Goal: Check status: Check status

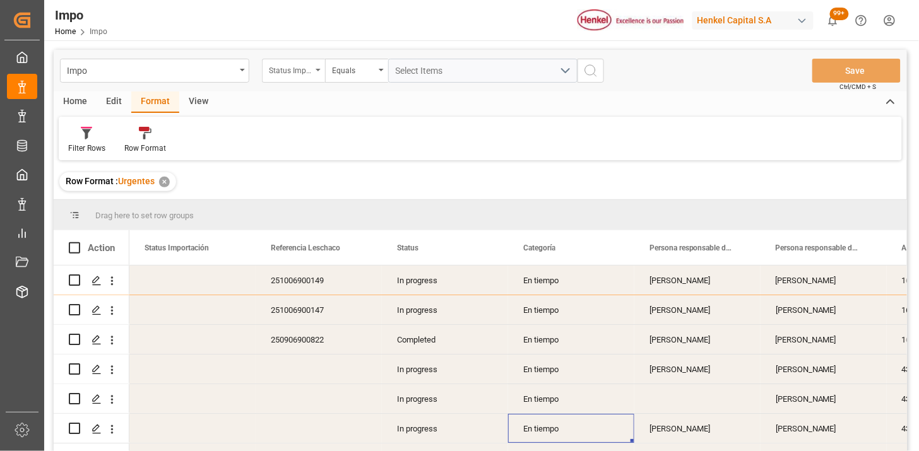
click at [293, 69] on div "Status Importación" at bounding box center [290, 69] width 43 height 15
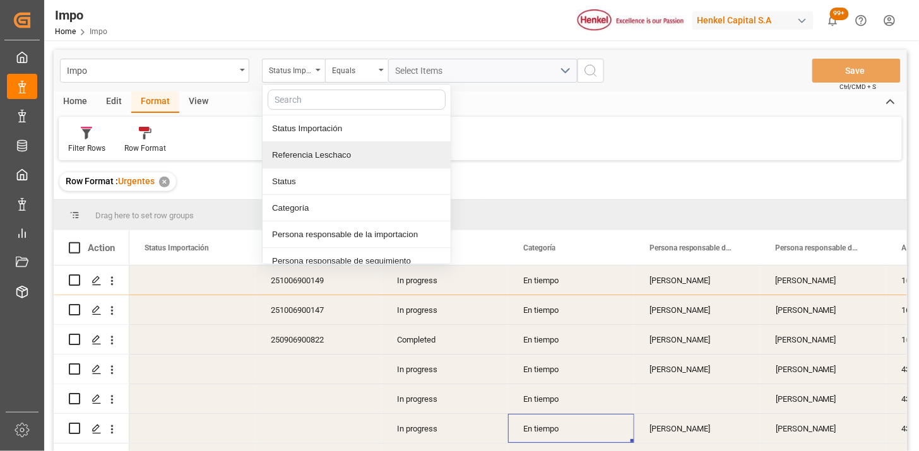
drag, startPoint x: 322, startPoint y: 156, endPoint x: 381, endPoint y: 135, distance: 62.9
click at [323, 156] on div "Referencia Leschaco" at bounding box center [357, 155] width 188 height 27
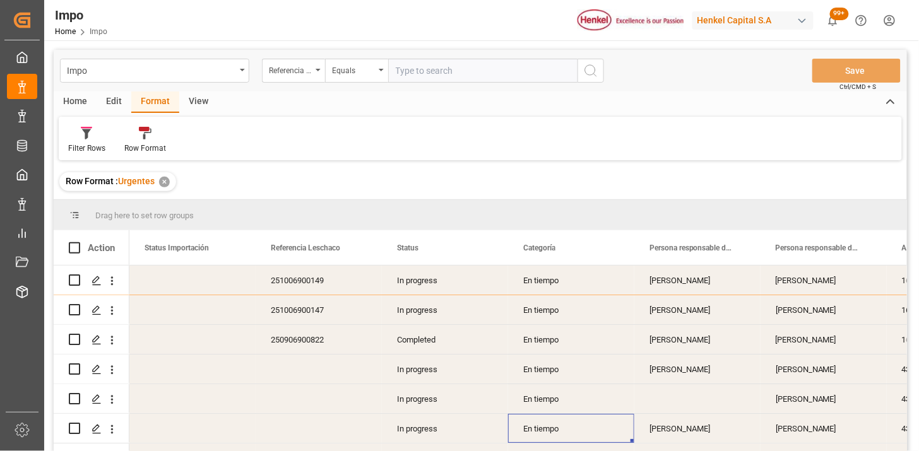
drag, startPoint x: 444, startPoint y: 74, endPoint x: 619, endPoint y: 95, distance: 176.1
click at [445, 74] on input "text" at bounding box center [482, 71] width 189 height 24
type input "250906900514"
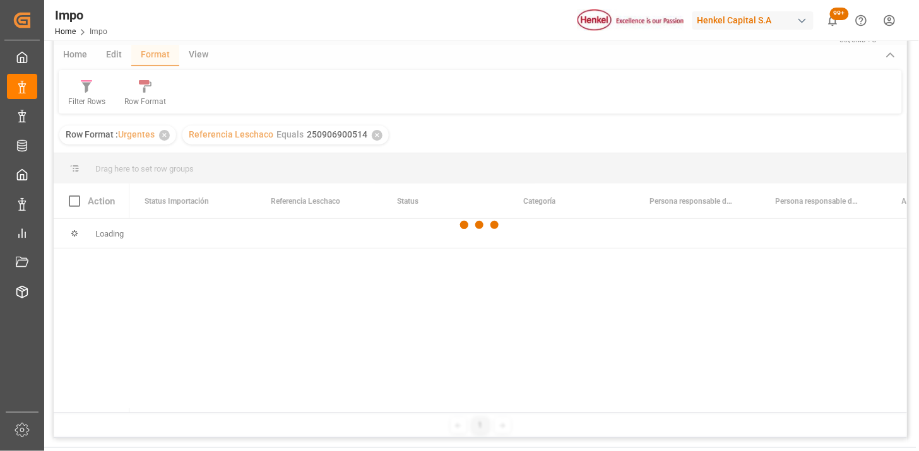
scroll to position [70, 0]
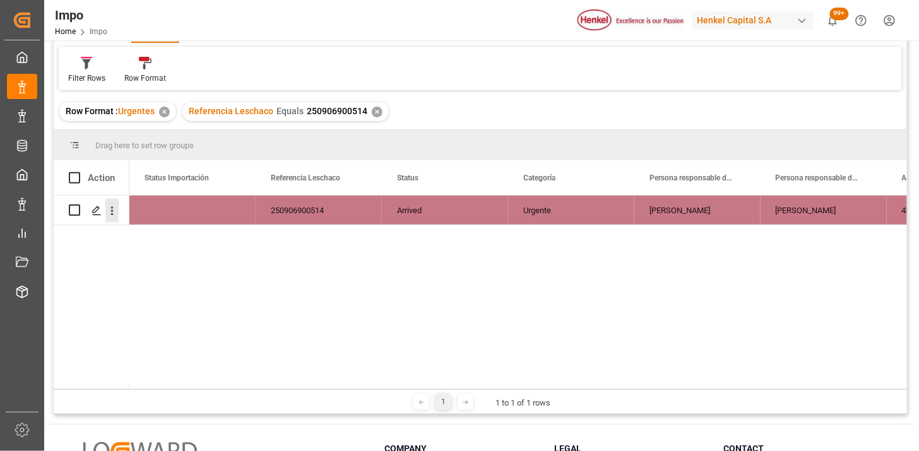
click at [115, 216] on icon "open menu" at bounding box center [111, 210] width 13 height 13
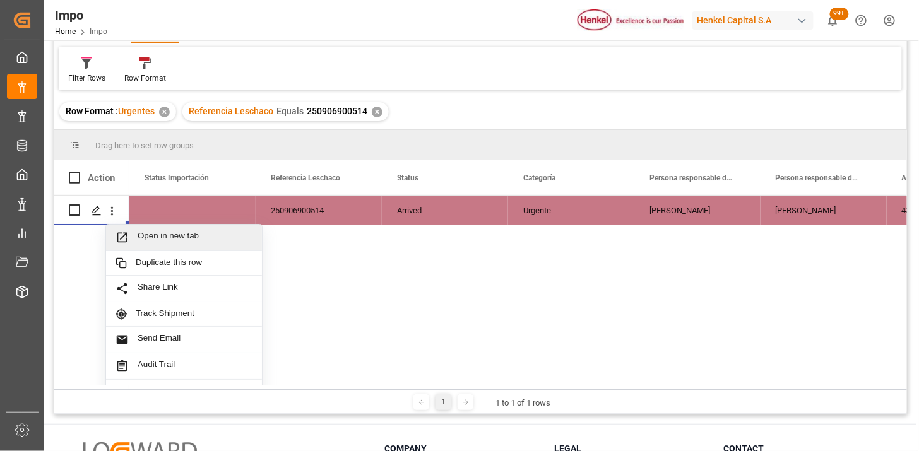
click at [133, 236] on span "Press SPACE to select this row." at bounding box center [127, 237] width 22 height 13
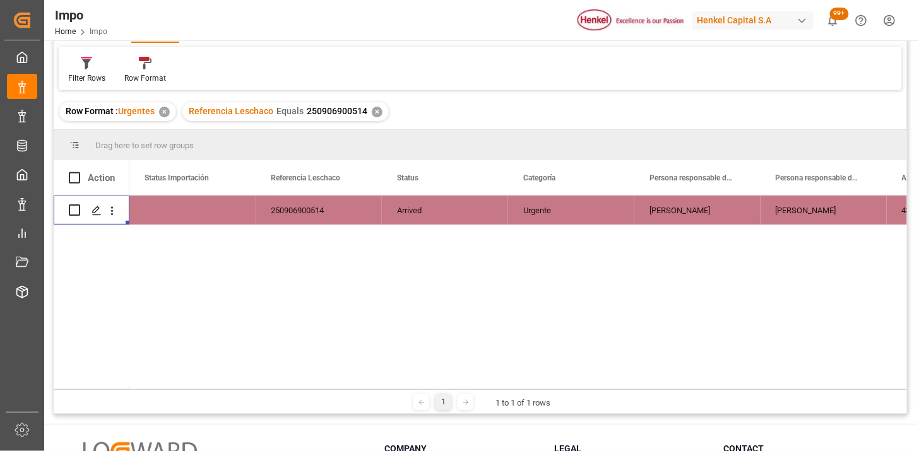
click at [376, 114] on div "✕" at bounding box center [377, 112] width 11 height 11
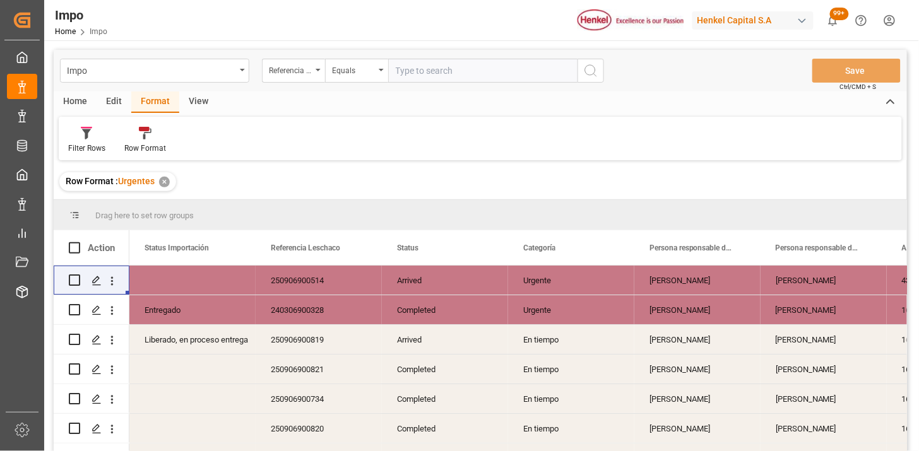
click at [200, 103] on div "View" at bounding box center [198, 102] width 39 height 21
click at [86, 135] on icon at bounding box center [80, 133] width 13 height 13
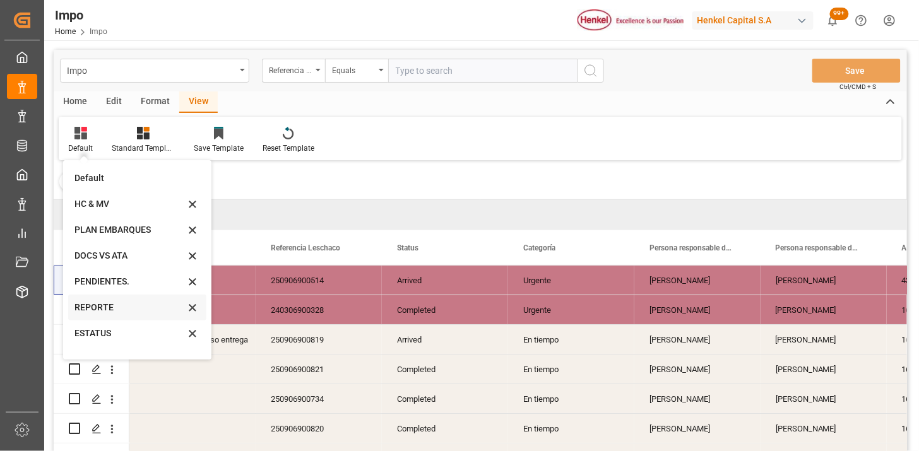
click at [104, 312] on div "REPORTE" at bounding box center [129, 307] width 110 height 13
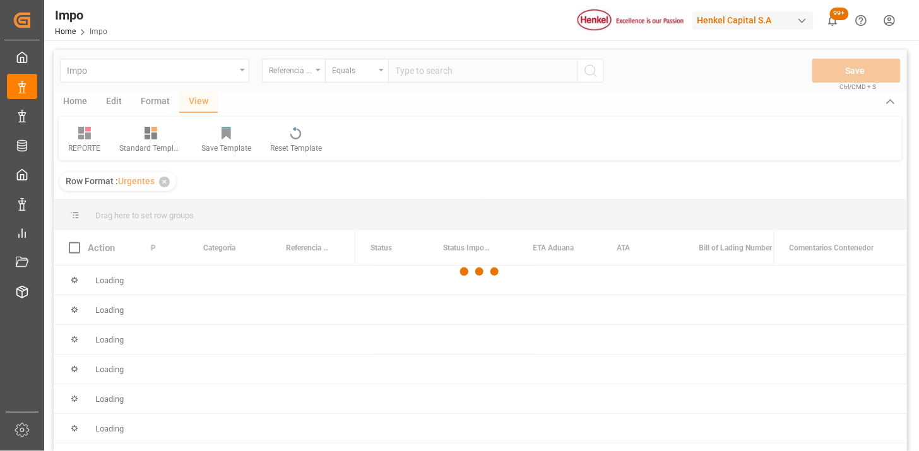
scroll to position [70, 0]
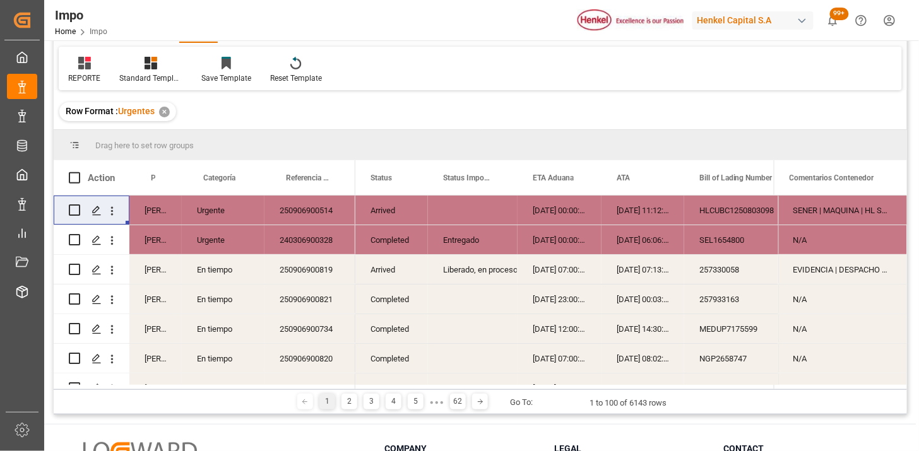
click at [381, 216] on div "Arrived" at bounding box center [391, 210] width 73 height 29
click at [407, 178] on span at bounding box center [406, 177] width 11 height 11
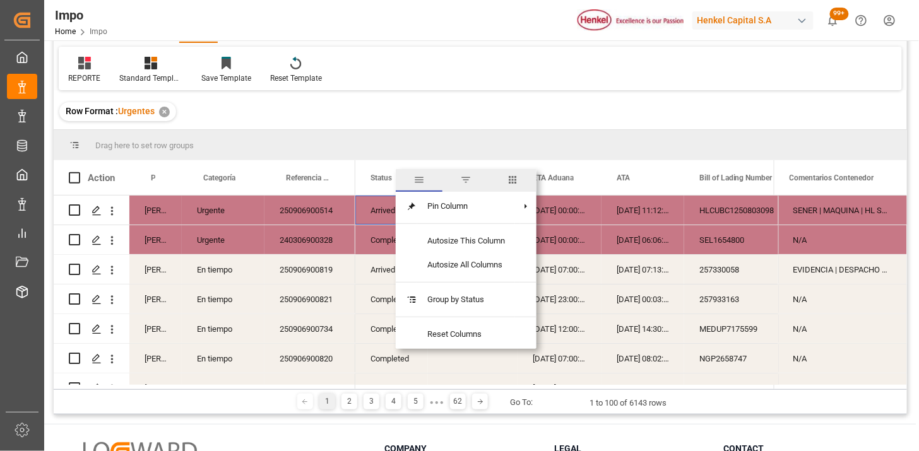
click at [468, 180] on span "filter" at bounding box center [465, 179] width 11 height 11
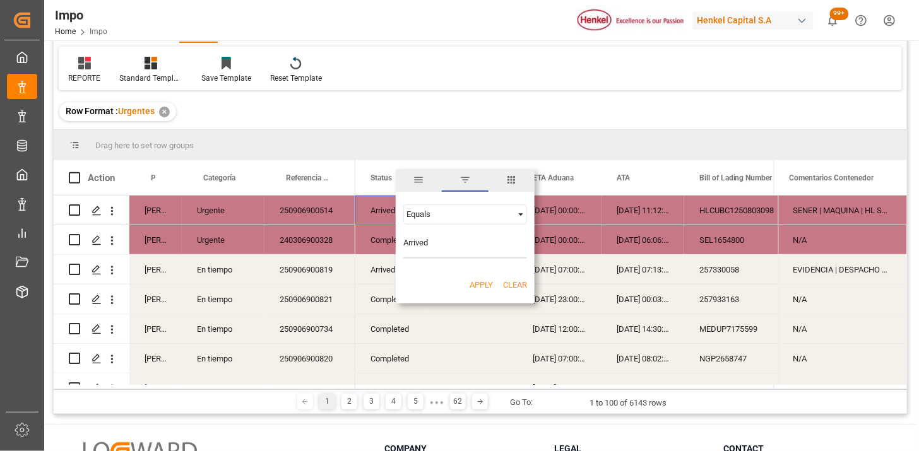
type input "Arrived"
click at [482, 286] on button "Apply" at bounding box center [481, 285] width 23 height 13
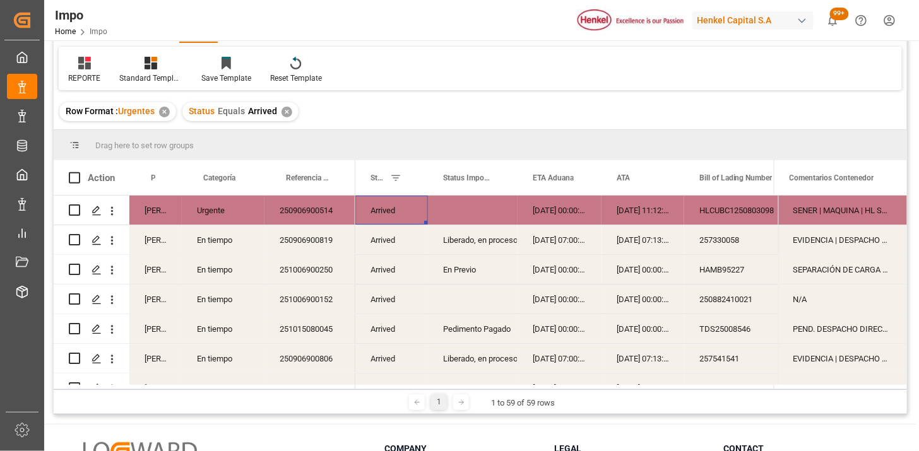
click at [374, 210] on div "Arrived" at bounding box center [391, 210] width 73 height 29
click at [636, 179] on div "ATA" at bounding box center [637, 177] width 41 height 35
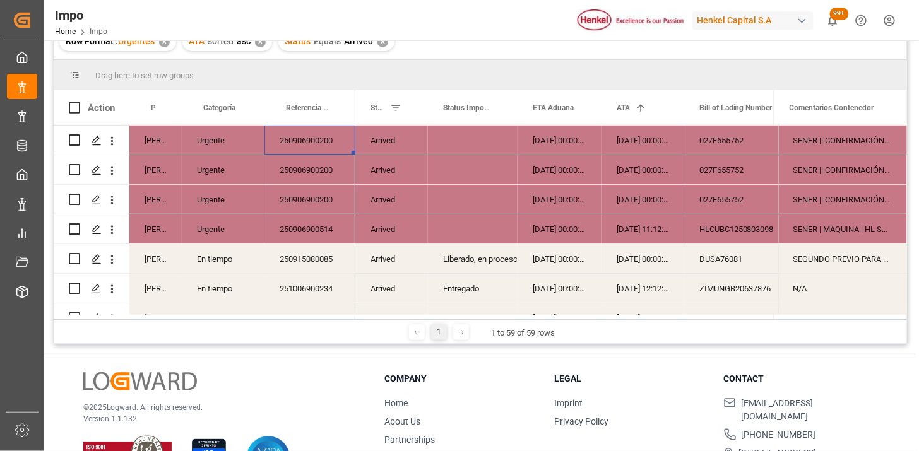
scroll to position [70, 0]
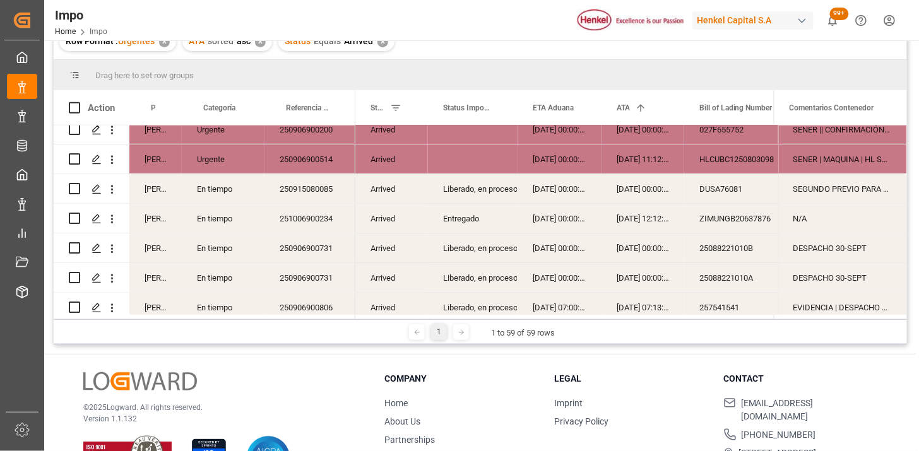
click at [305, 222] on div "251006900234" at bounding box center [309, 218] width 91 height 29
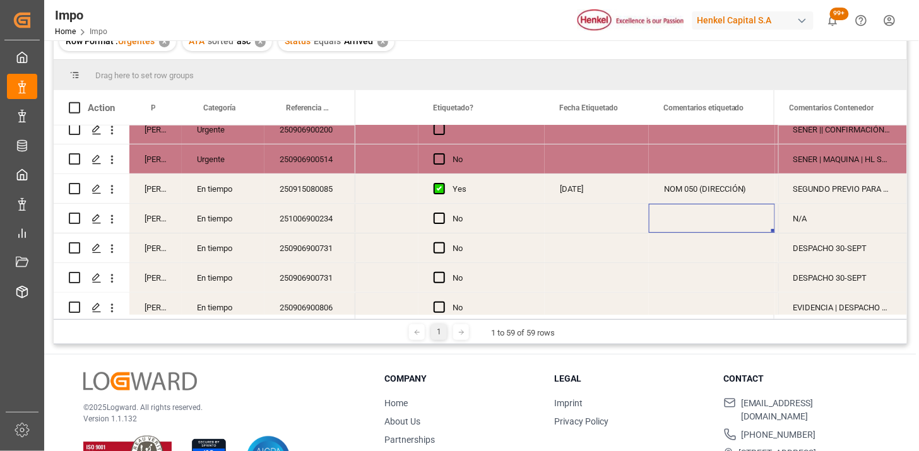
scroll to position [0, 1726]
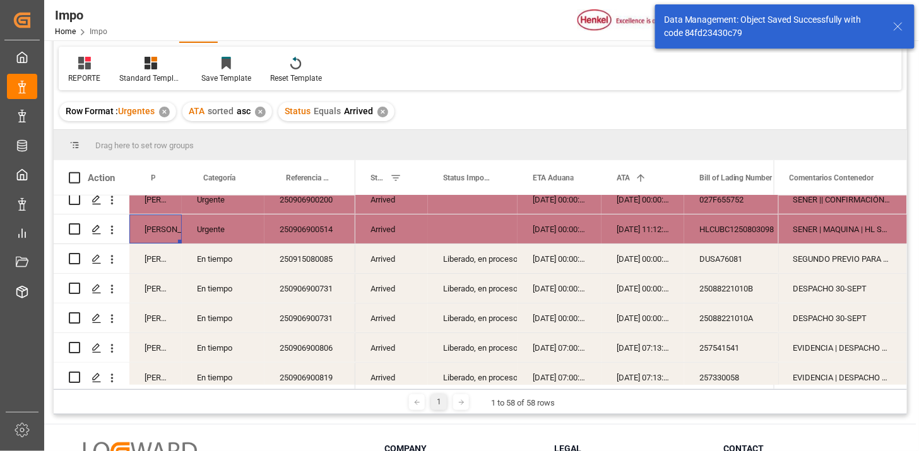
click at [160, 230] on div "[PERSON_NAME]" at bounding box center [155, 229] width 52 height 29
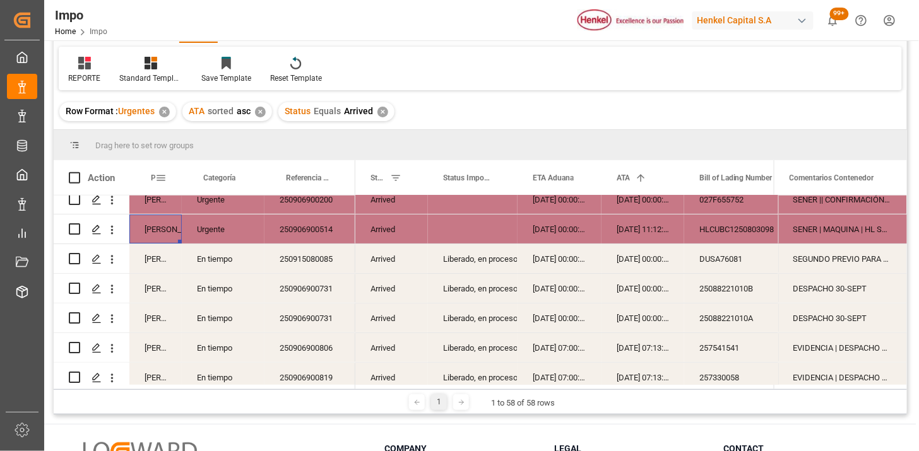
click at [164, 180] on span at bounding box center [160, 177] width 11 height 11
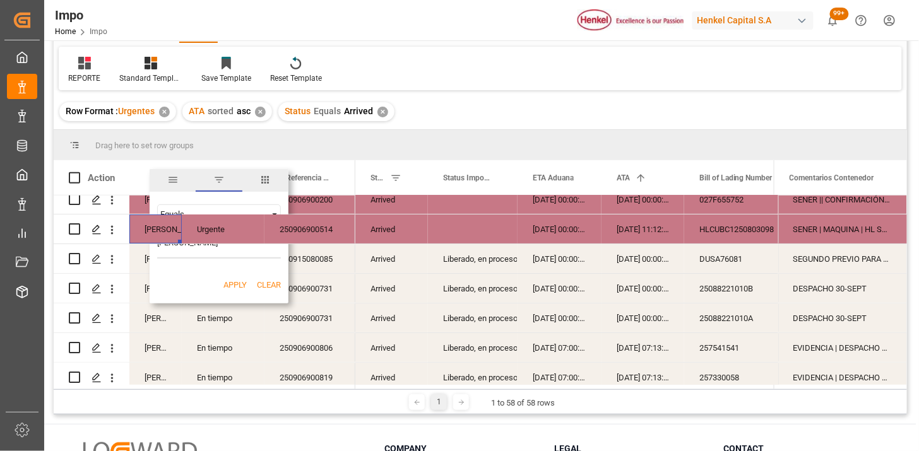
type input "[PERSON_NAME]"
click at [237, 289] on button "Apply" at bounding box center [234, 285] width 23 height 13
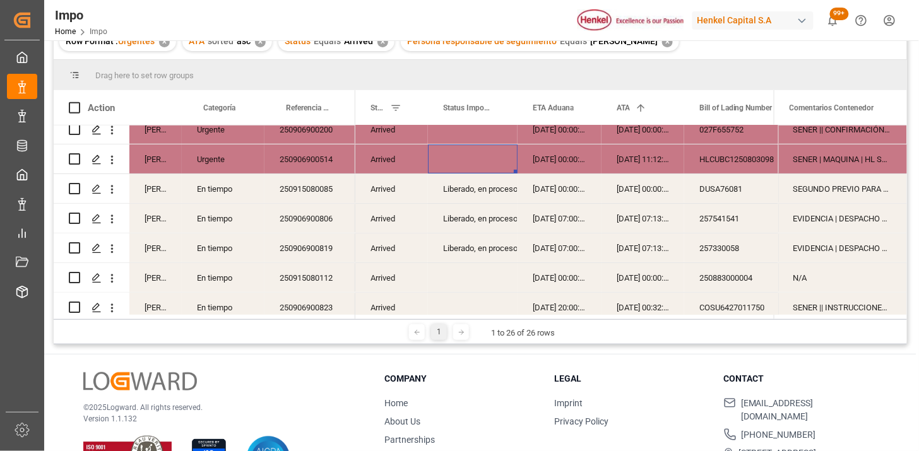
click at [464, 158] on div "Press SPACE to select this row." at bounding box center [473, 159] width 90 height 29
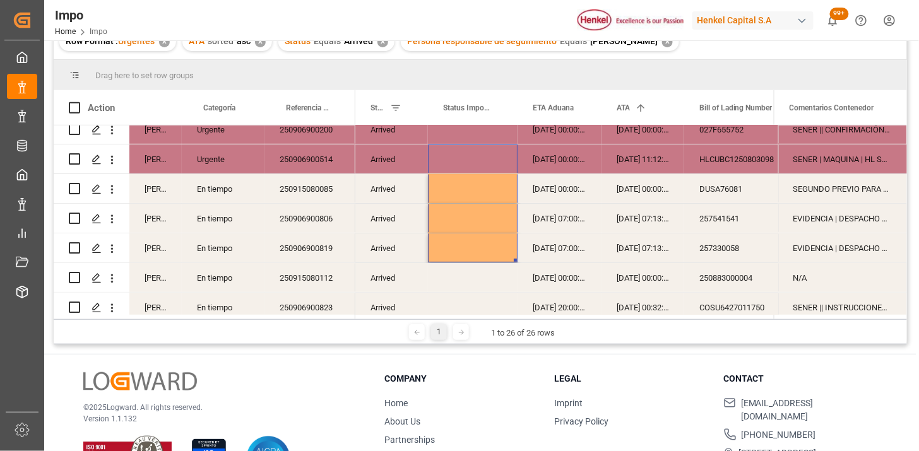
click at [323, 190] on div "250915080085" at bounding box center [309, 188] width 91 height 29
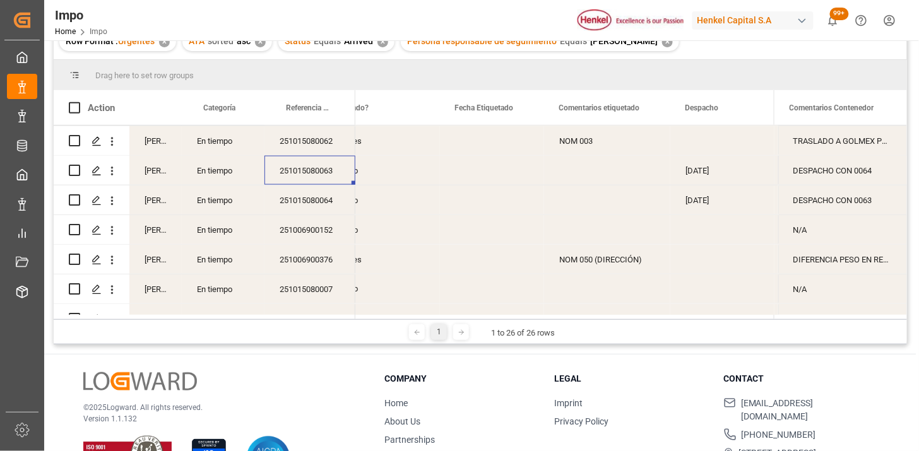
click at [687, 172] on div "[DATE]" at bounding box center [722, 170] width 104 height 29
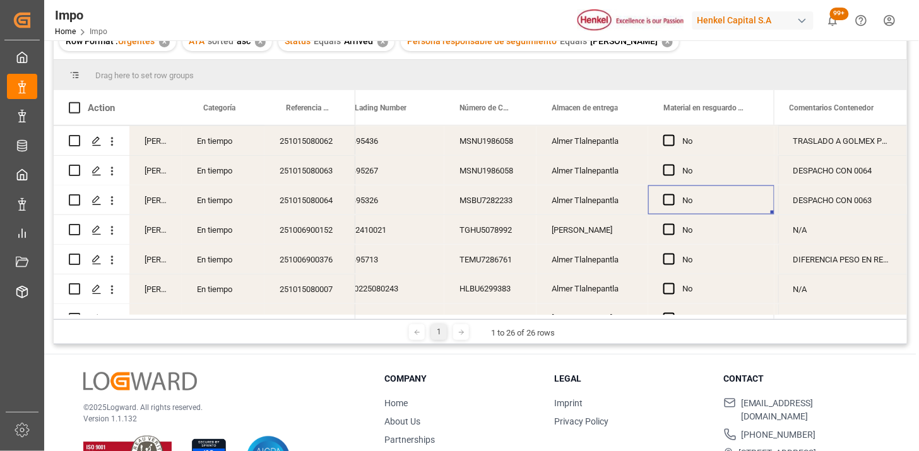
scroll to position [0, 488]
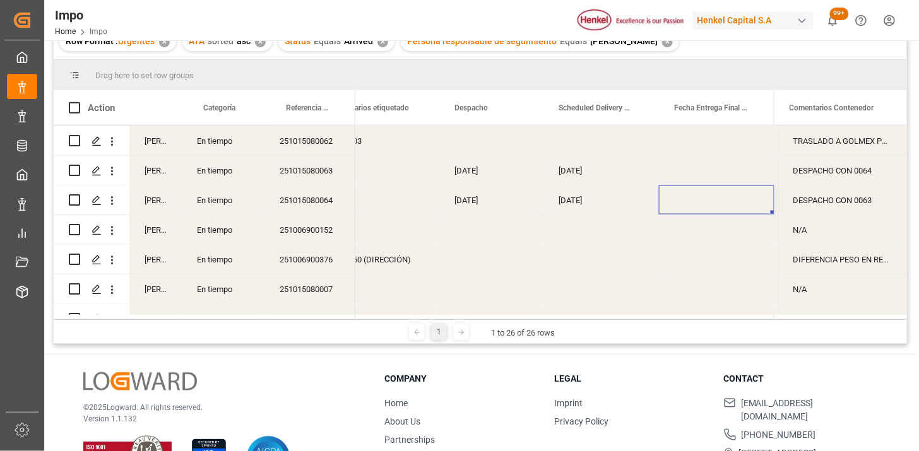
click at [706, 203] on div "Press SPACE to select this row." at bounding box center [717, 200] width 116 height 29
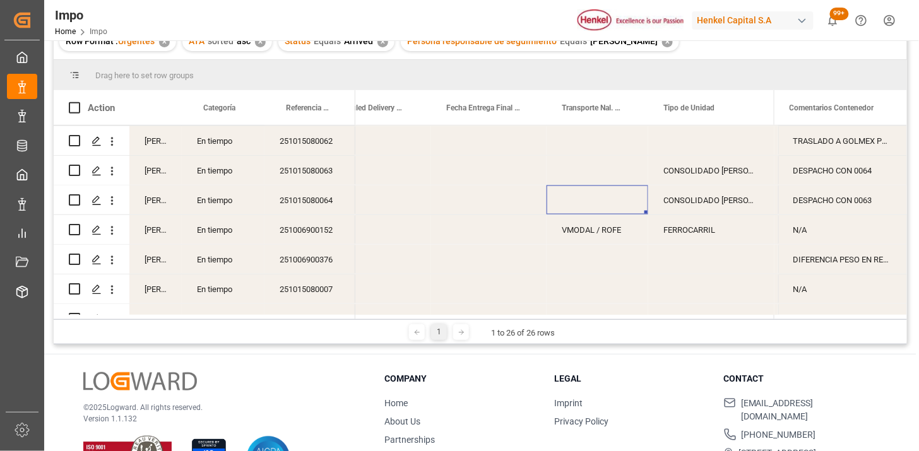
click at [592, 207] on div "Press SPACE to select this row." at bounding box center [598, 200] width 102 height 29
click at [596, 203] on input "Press SPACE to select this row." at bounding box center [597, 208] width 81 height 24
type input "TNC"
click at [692, 198] on div "CONSOLIDADO [PERSON_NAME]" at bounding box center [711, 200] width 126 height 29
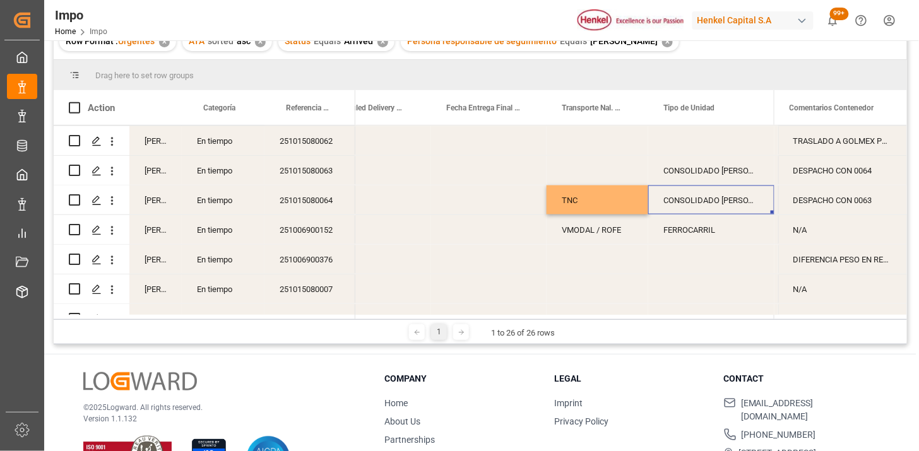
click at [692, 198] on div "CONSOLIDADO [PERSON_NAME]" at bounding box center [711, 200] width 126 height 29
click at [692, 198] on input "CONSOLIDADO [PERSON_NAME]" at bounding box center [711, 208] width 106 height 24
type input "CONSOLIDADO [PERSON_NAME] / [PERSON_NAME]"
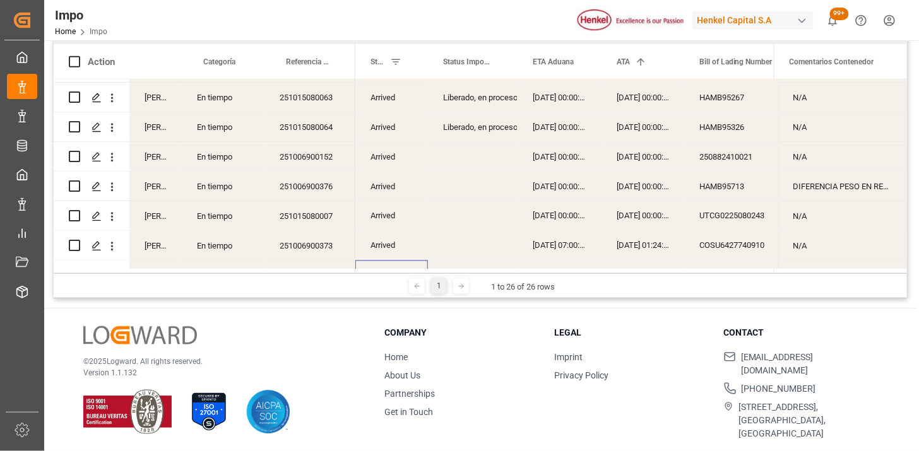
scroll to position [490, 0]
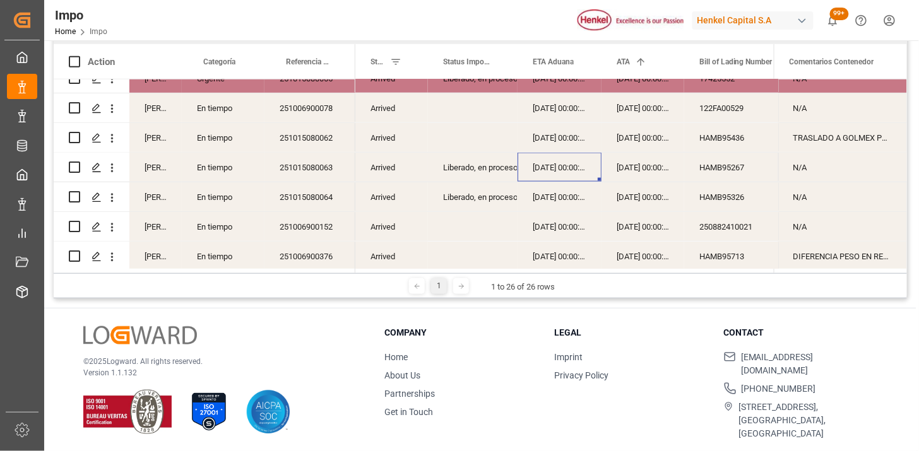
click at [576, 180] on div "[DATE] 00:00:00" at bounding box center [560, 167] width 84 height 29
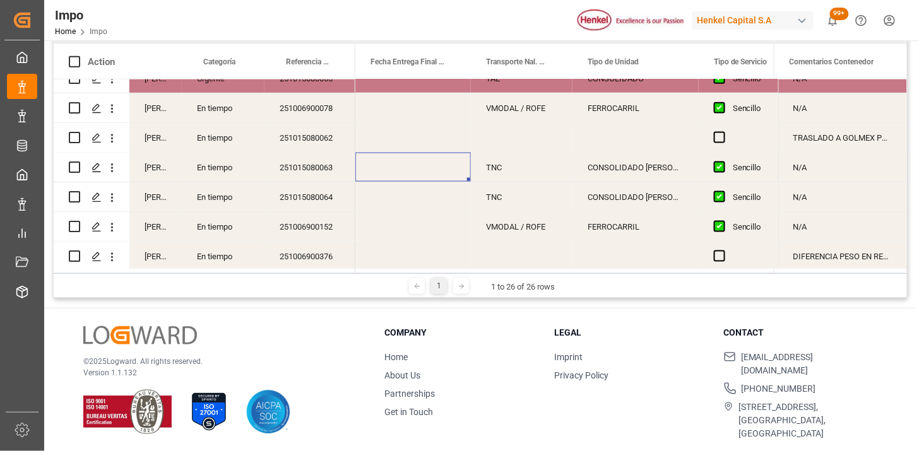
scroll to position [0, 2144]
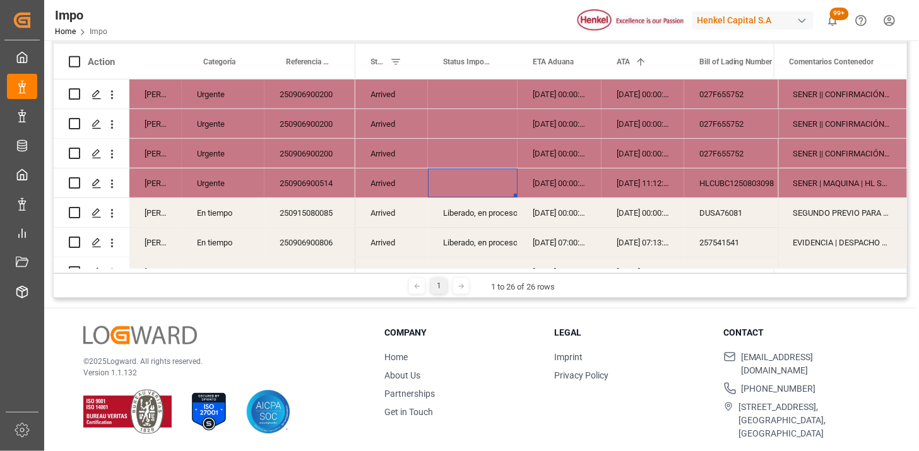
click at [484, 178] on div "Press SPACE to select this row." at bounding box center [473, 183] width 90 height 29
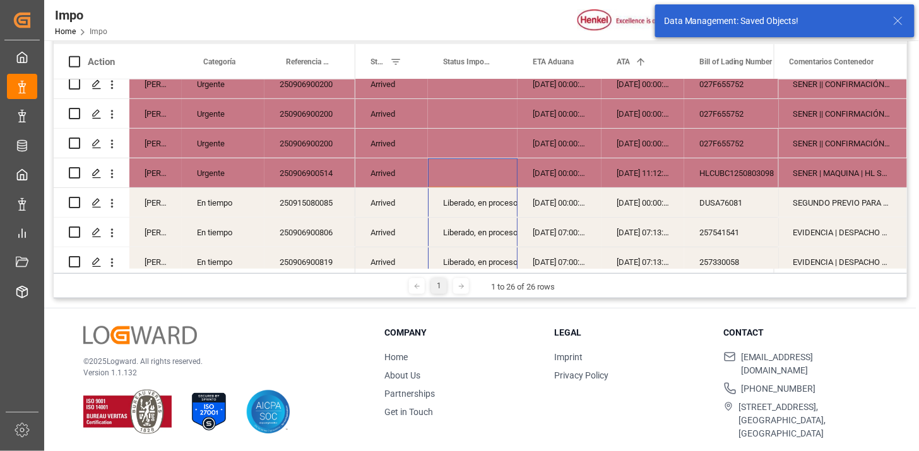
click at [475, 211] on div "Liberado, en proceso entrega" at bounding box center [472, 203] width 59 height 29
click at [489, 209] on div "Liberado, en proceso entrega" at bounding box center [472, 203] width 59 height 29
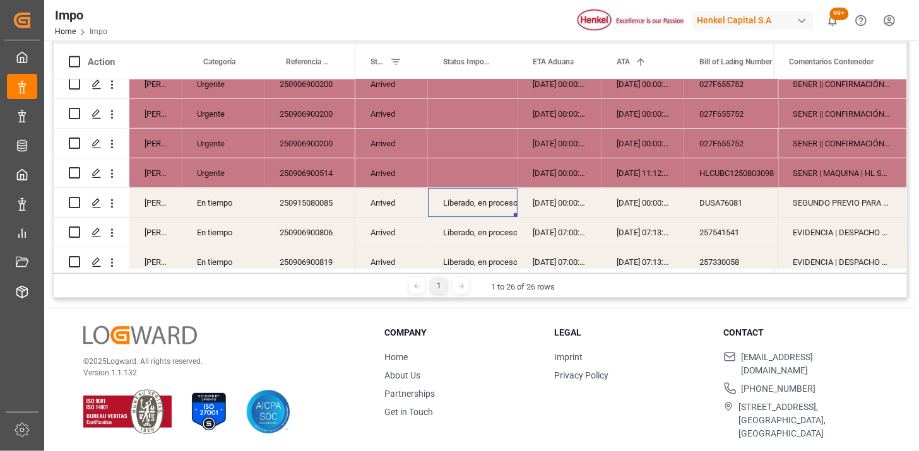
click at [489, 208] on div "Liberado, en proceso entrega" at bounding box center [472, 203] width 59 height 29
drag, startPoint x: 482, startPoint y: 206, endPoint x: 483, endPoint y: 193, distance: 13.4
click at [482, 206] on icon "Press SPACE to select this row." at bounding box center [481, 209] width 13 height 13
click at [481, 179] on div "Press SPACE to select this row." at bounding box center [473, 172] width 90 height 29
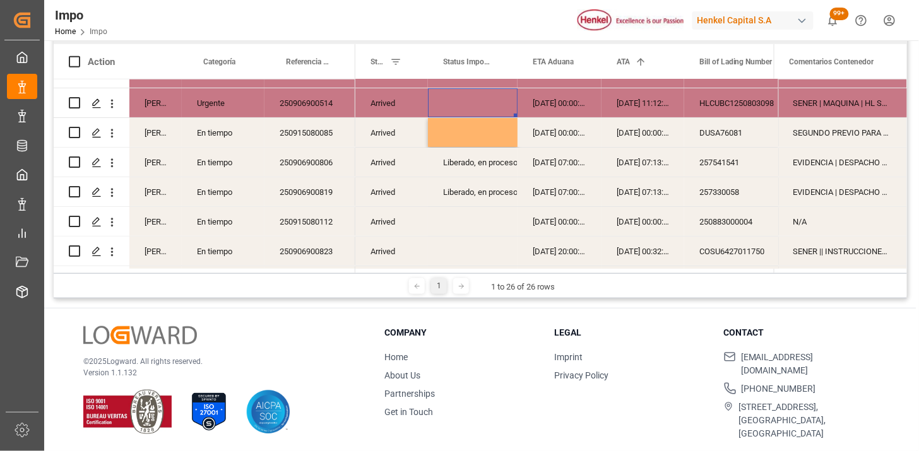
click at [470, 159] on div "Liberado, en proceso entrega" at bounding box center [472, 162] width 59 height 29
drag, startPoint x: 470, startPoint y: 159, endPoint x: 482, endPoint y: 160, distance: 12.0
click at [473, 160] on div "Liberado, en proceso entrega" at bounding box center [472, 162] width 59 height 29
click at [484, 167] on button "open menu" at bounding box center [493, 170] width 19 height 20
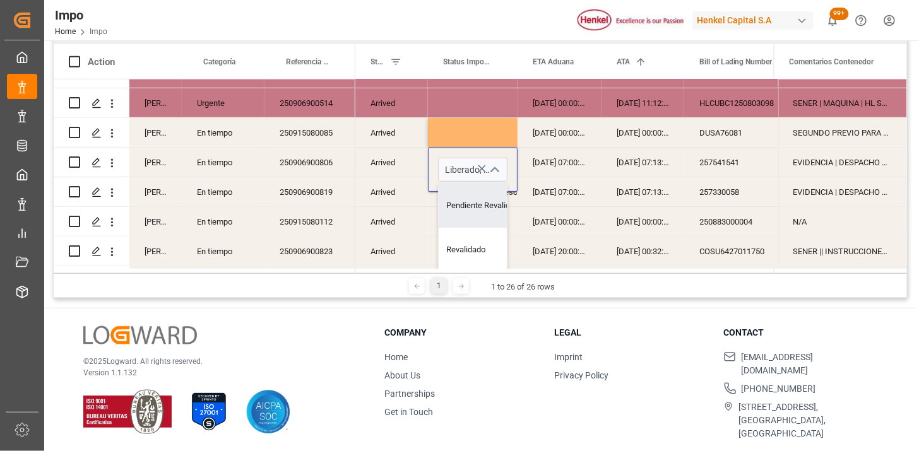
drag, startPoint x: 481, startPoint y: 169, endPoint x: 491, endPoint y: 169, distance: 10.1
click at [481, 169] on icon "Press SPACE to select this row." at bounding box center [481, 168] width 13 height 13
click at [551, 193] on div "[DATE] 07:00:00" at bounding box center [560, 191] width 84 height 29
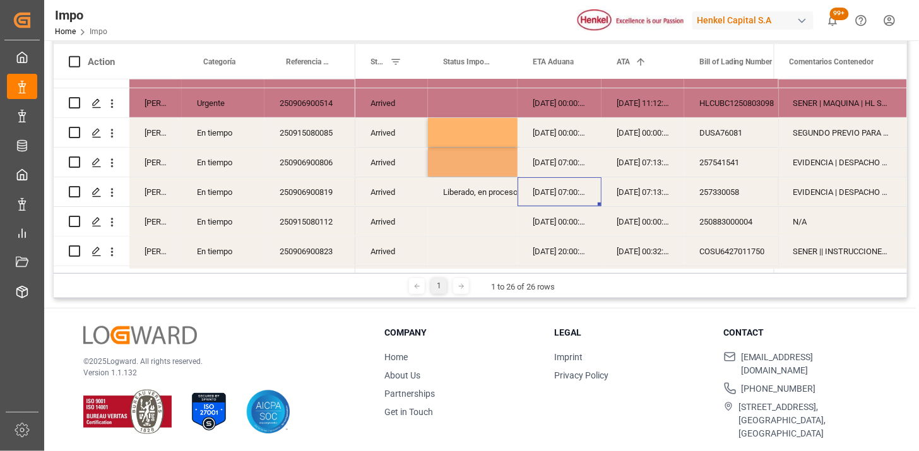
click at [483, 191] on div "Liberado, en proceso entrega" at bounding box center [472, 192] width 59 height 29
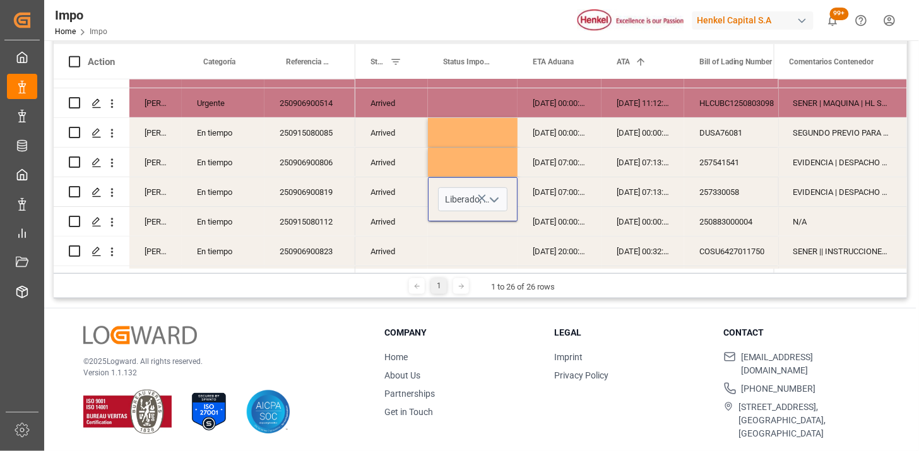
click at [481, 198] on icon "Press SPACE to select this row." at bounding box center [482, 199] width 8 height 8
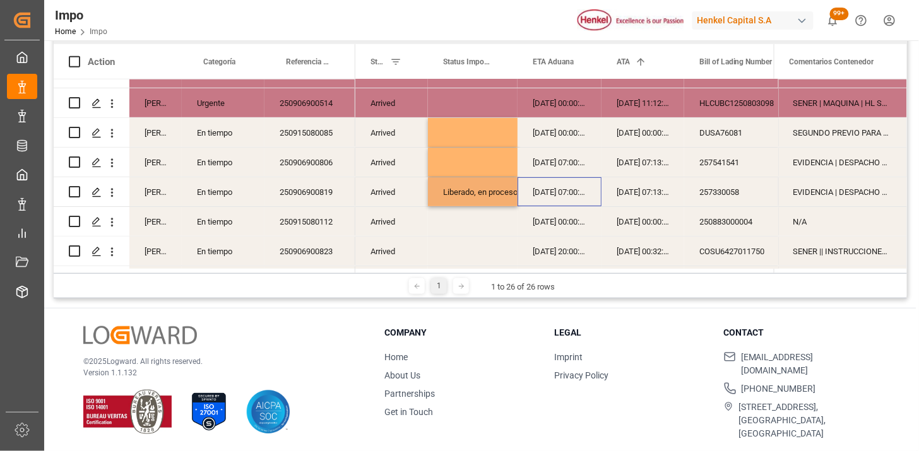
drag, startPoint x: 543, startPoint y: 198, endPoint x: 509, endPoint y: 198, distance: 33.5
click at [543, 198] on div "[DATE] 07:00:00" at bounding box center [560, 191] width 84 height 29
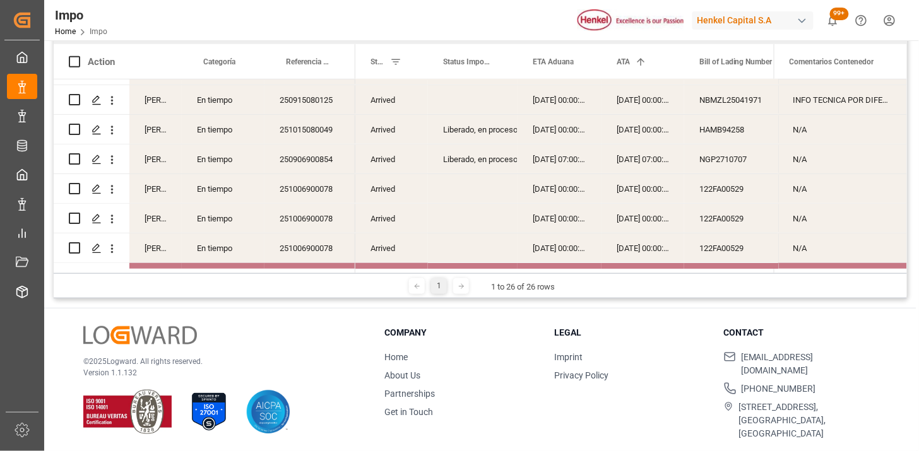
click at [482, 129] on div "Liberado, en proceso entrega" at bounding box center [472, 130] width 59 height 29
click at [481, 136] on icon "Press SPACE to select this row." at bounding box center [482, 137] width 8 height 8
click at [544, 138] on div "[DATE] 00:00:00" at bounding box center [560, 129] width 84 height 29
click at [478, 160] on div "Liberado, en proceso entrega" at bounding box center [472, 159] width 59 height 29
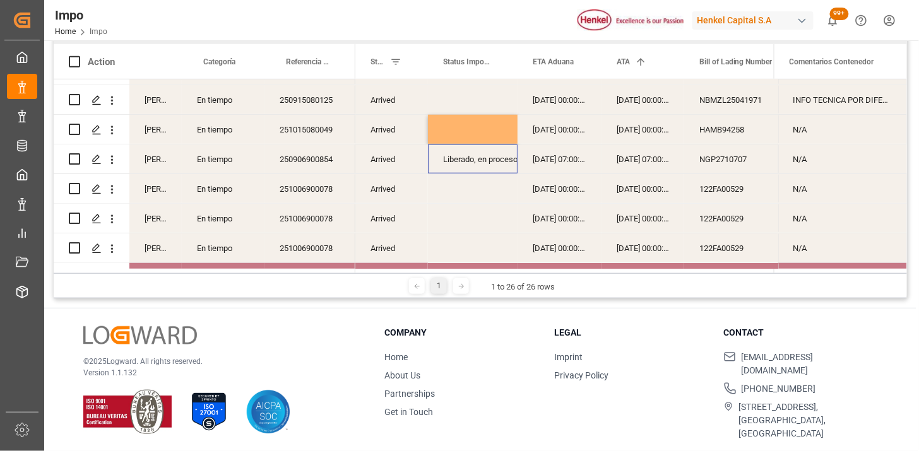
click at [478, 160] on div "Liberado, en proceso entrega" at bounding box center [472, 159] width 59 height 29
drag, startPoint x: 485, startPoint y: 166, endPoint x: 519, endPoint y: 168, distance: 34.1
click at [487, 166] on button "open menu" at bounding box center [493, 167] width 19 height 20
click at [543, 163] on div "[DATE] 07:00:00" at bounding box center [560, 159] width 84 height 29
click at [463, 159] on div "Liberado, en proceso entrega" at bounding box center [472, 159] width 59 height 29
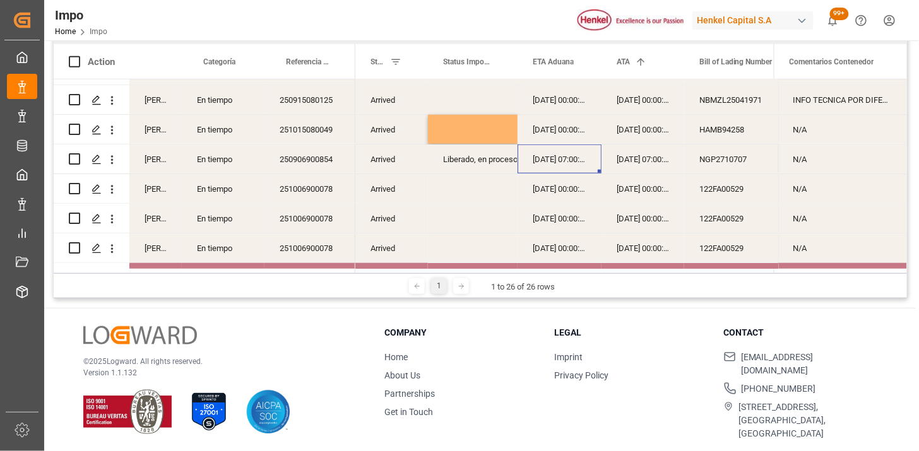
click at [465, 158] on div "Liberado, en proceso entrega" at bounding box center [472, 159] width 59 height 29
click at [478, 164] on icon "Press SPACE to select this row." at bounding box center [481, 165] width 13 height 13
click at [546, 162] on div "[DATE] 07:00:00" at bounding box center [560, 159] width 84 height 29
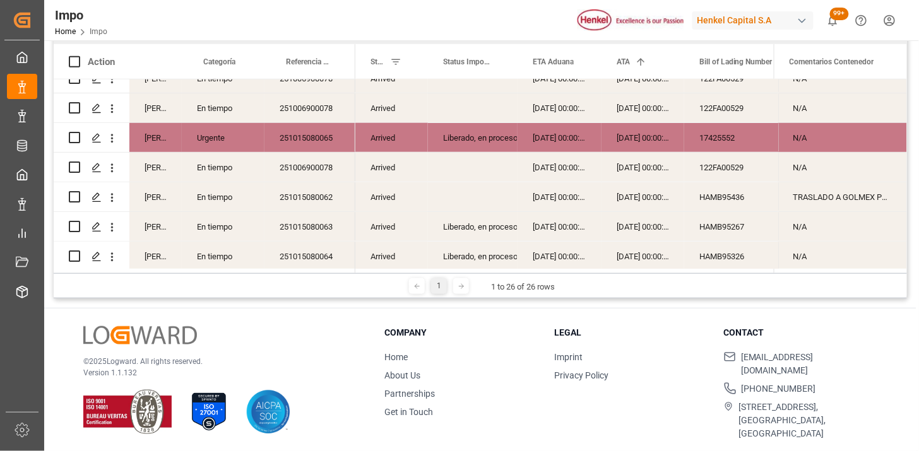
click at [471, 136] on div "Liberado, en proceso entrega" at bounding box center [472, 138] width 59 height 29
click at [476, 141] on icon "Press SPACE to select this row." at bounding box center [481, 144] width 13 height 13
click at [540, 135] on div "[DATE] 00:00:00" at bounding box center [560, 137] width 84 height 29
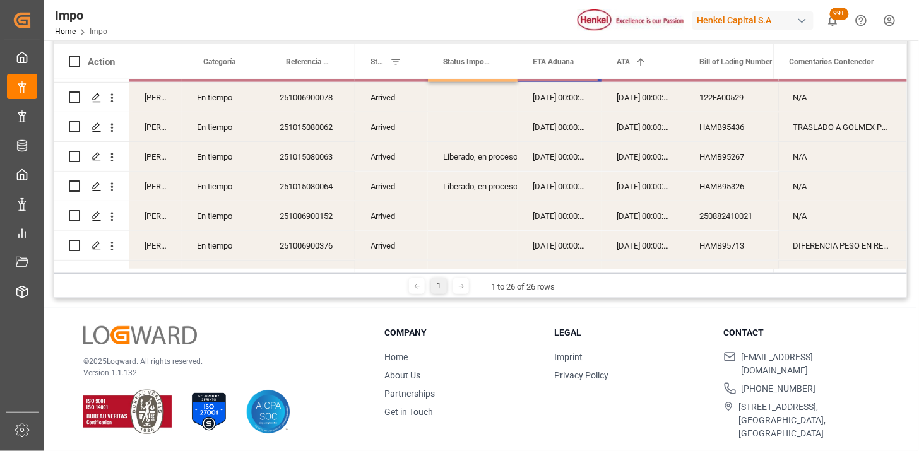
click at [470, 153] on div "Liberado, en proceso entrega" at bounding box center [472, 157] width 59 height 29
click at [484, 161] on button "open menu" at bounding box center [493, 165] width 19 height 20
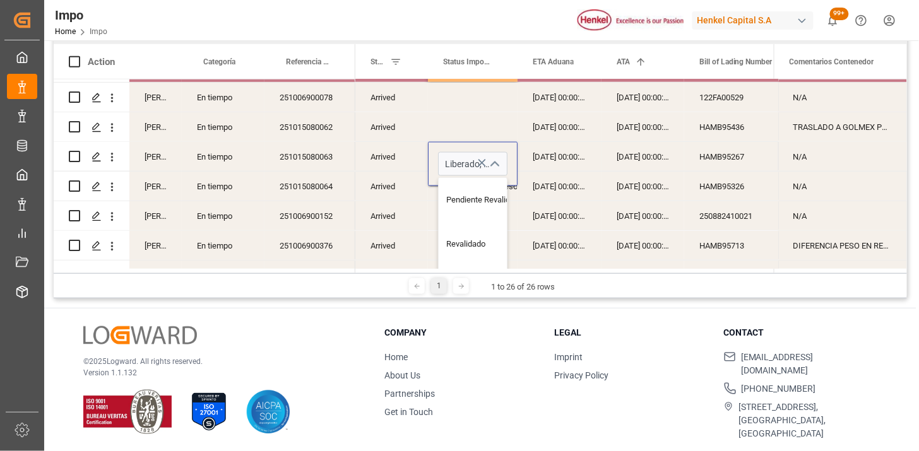
click at [478, 164] on icon "Press SPACE to select this row." at bounding box center [481, 163] width 13 height 13
drag, startPoint x: 547, startPoint y: 161, endPoint x: 539, endPoint y: 167, distance: 9.9
click at [547, 161] on div "[DATE] 00:00:00" at bounding box center [560, 156] width 84 height 29
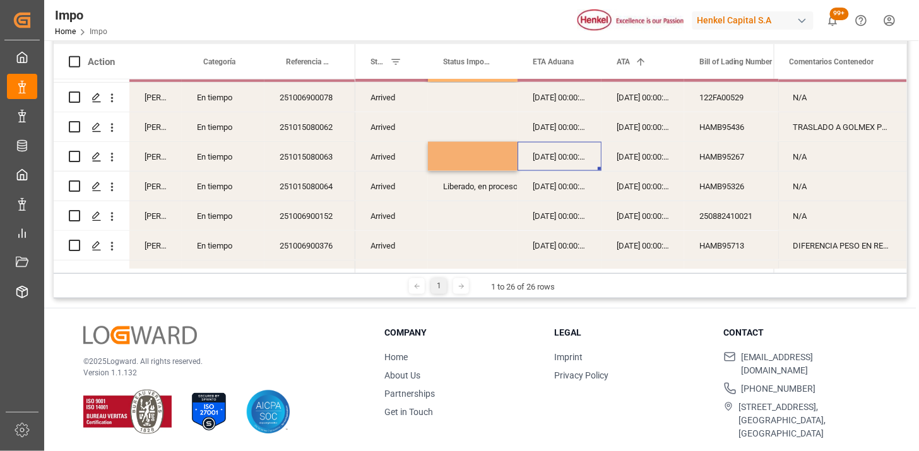
click at [478, 184] on div "Liberado, en proceso entrega" at bounding box center [472, 186] width 59 height 29
click at [481, 189] on icon "Press SPACE to select this row." at bounding box center [481, 192] width 13 height 13
click at [554, 189] on div "[DATE] 00:00:00" at bounding box center [560, 186] width 84 height 29
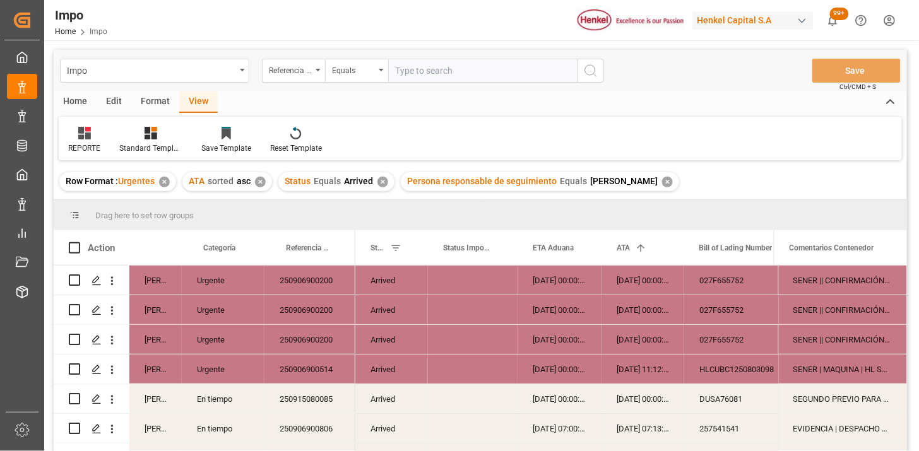
click at [384, 182] on div "✕" at bounding box center [382, 182] width 11 height 11
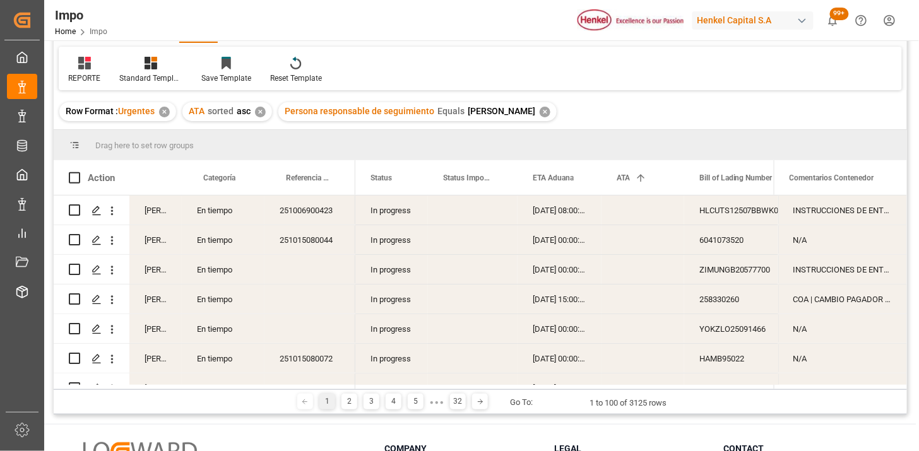
click at [369, 216] on div "In progress" at bounding box center [391, 210] width 73 height 29
click at [402, 179] on span at bounding box center [406, 177] width 11 height 11
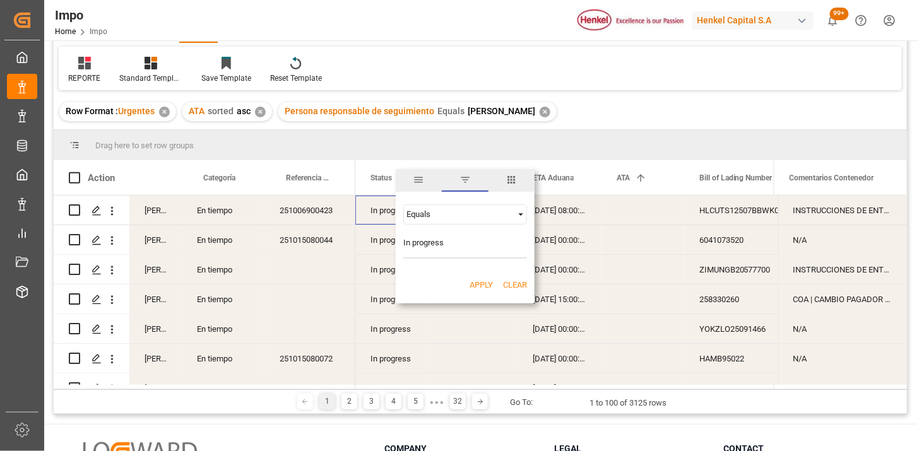
type input "In progress"
click at [468, 287] on div "Apply Clear" at bounding box center [465, 285] width 139 height 33
click at [475, 289] on button "Apply" at bounding box center [481, 285] width 23 height 13
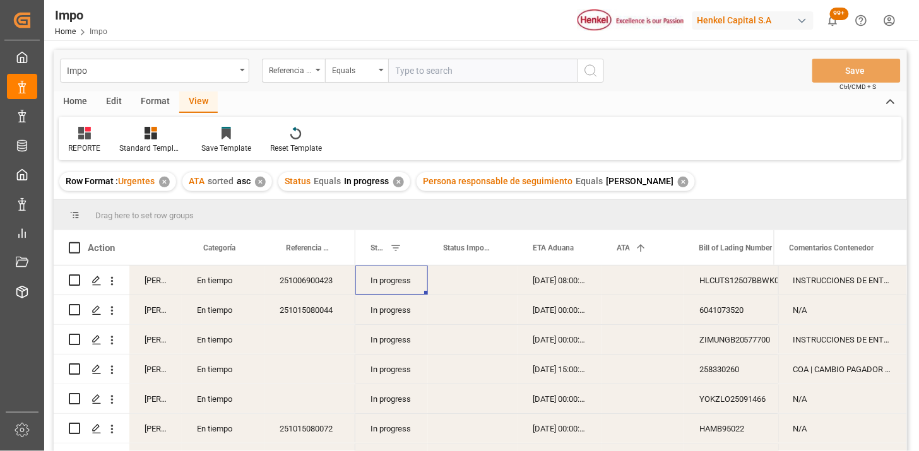
drag, startPoint x: 93, startPoint y: 141, endPoint x: 103, endPoint y: 155, distance: 16.8
click at [93, 142] on div "REPORTE" at bounding box center [84, 140] width 51 height 28
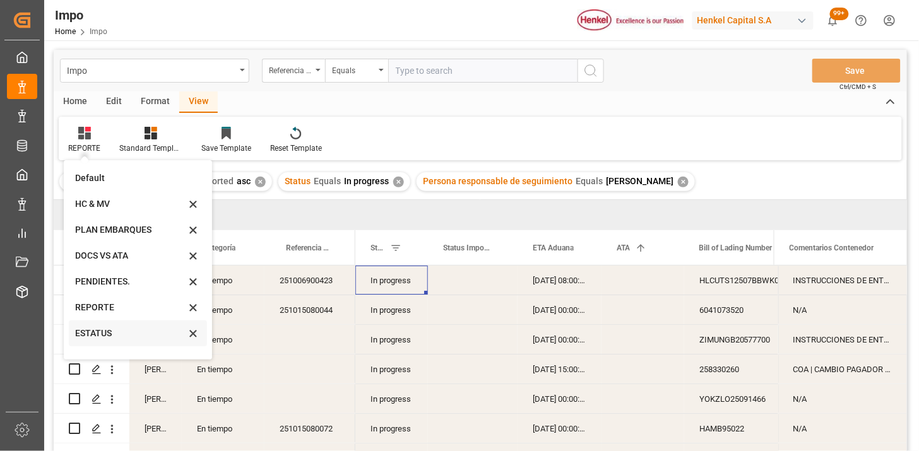
click at [111, 336] on div "ESTATUS" at bounding box center [130, 333] width 110 height 13
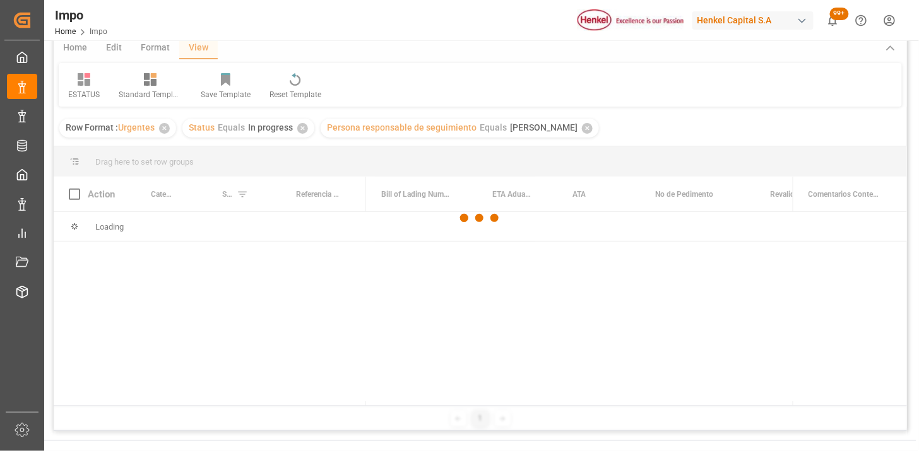
scroll to position [70, 0]
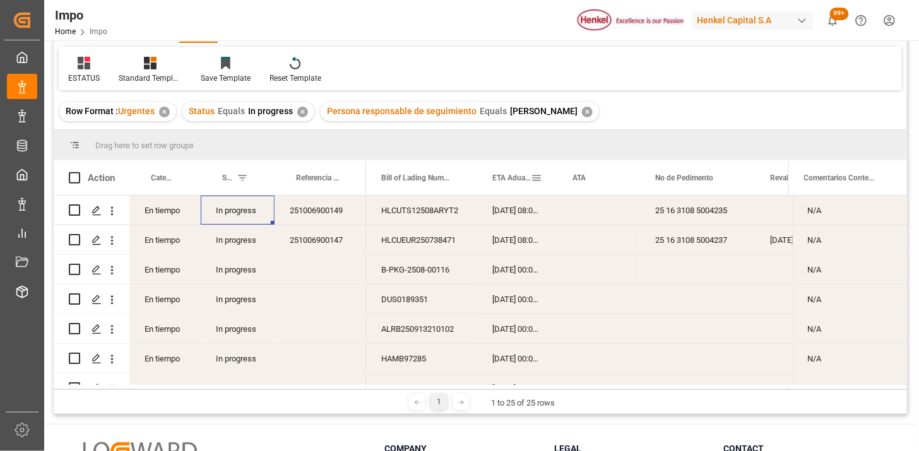
click at [501, 174] on span "ETA Aduana" at bounding box center [511, 178] width 39 height 9
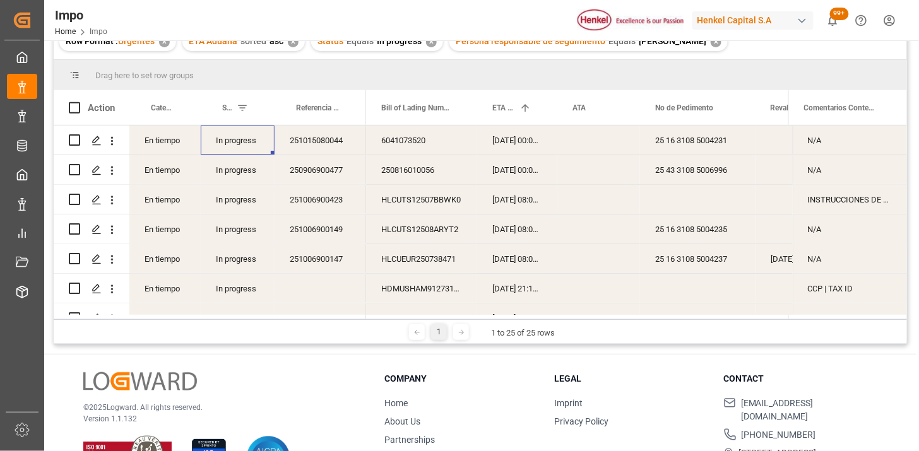
click at [324, 149] on div "251015080044" at bounding box center [321, 140] width 92 height 29
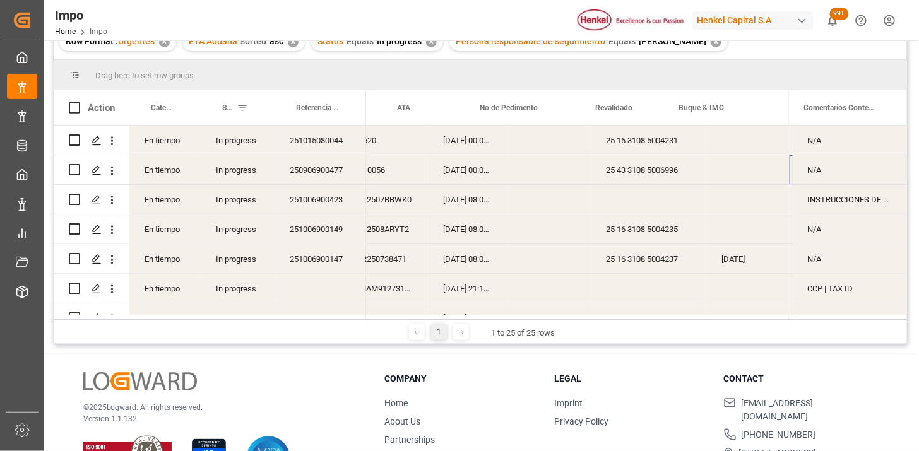
scroll to position [0, 175]
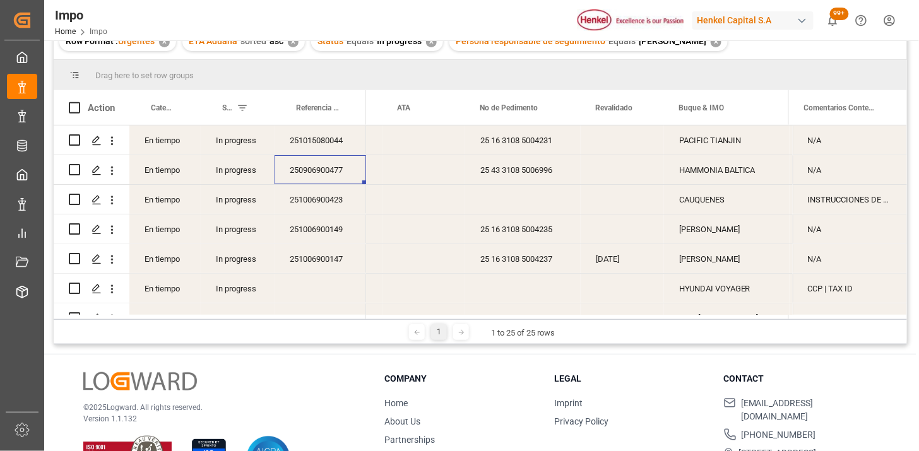
click at [509, 170] on div "25 43 3108 5006996" at bounding box center [523, 169] width 116 height 29
click at [753, 171] on div "HAMMONIA BALTICA" at bounding box center [727, 169] width 126 height 29
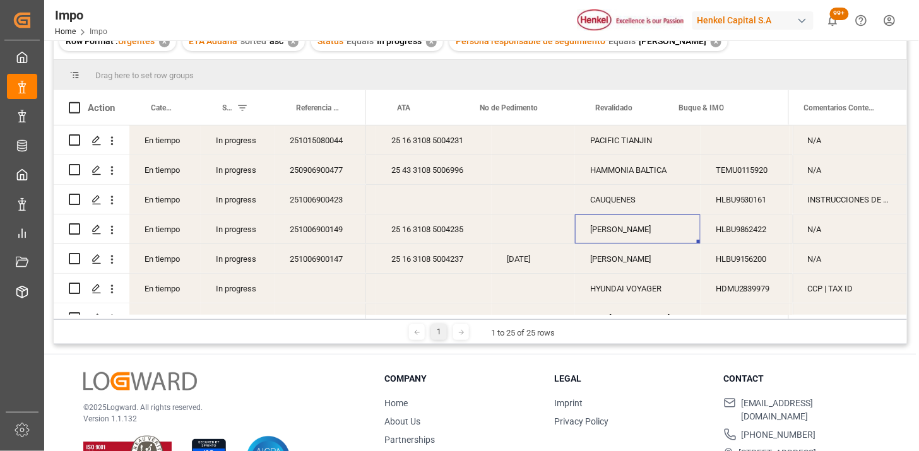
scroll to position [0, 264]
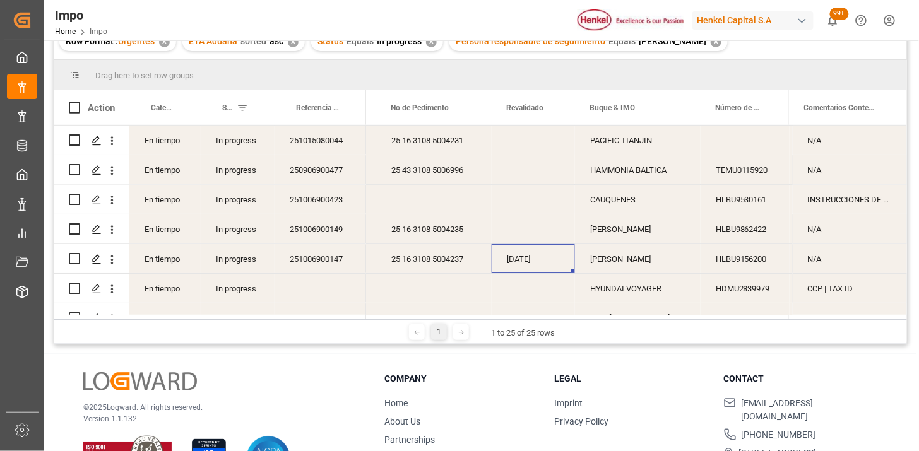
click at [525, 256] on div "[DATE]" at bounding box center [533, 258] width 83 height 29
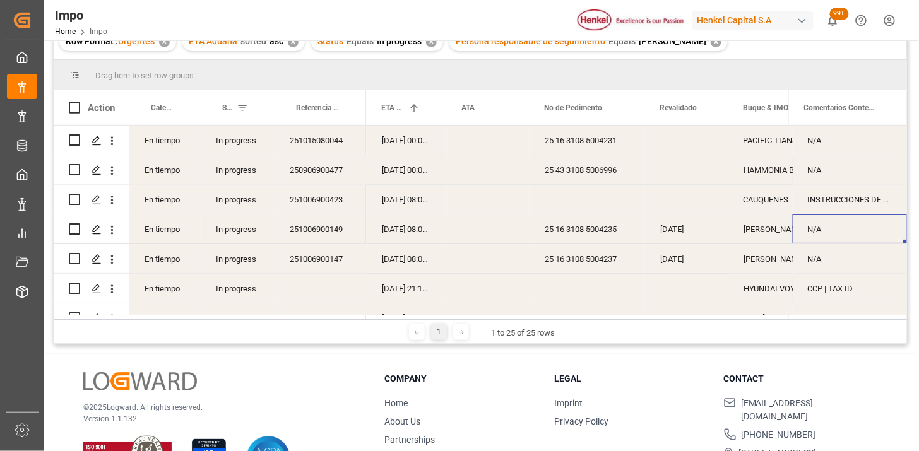
scroll to position [0, 672]
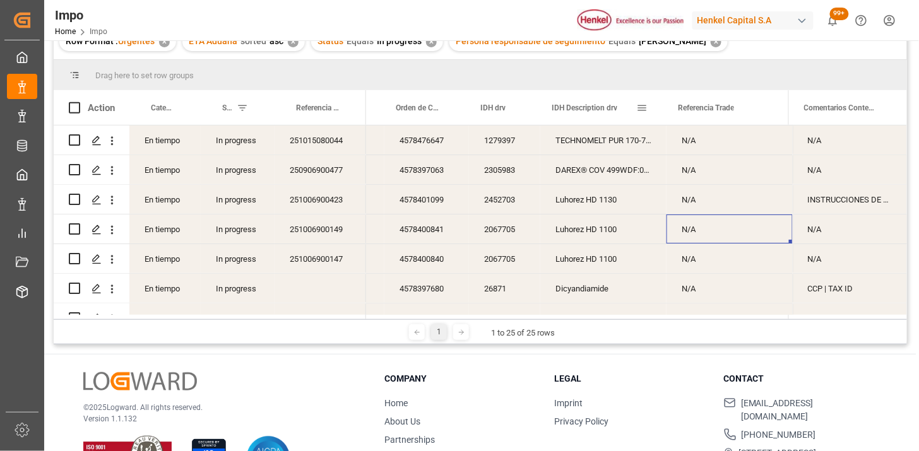
click at [642, 110] on span at bounding box center [641, 107] width 11 height 11
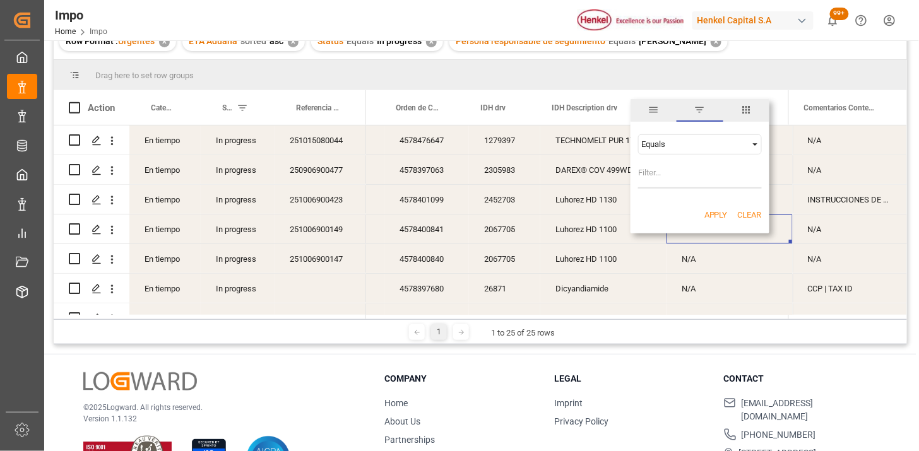
click at [740, 112] on span "columns" at bounding box center [745, 109] width 11 height 11
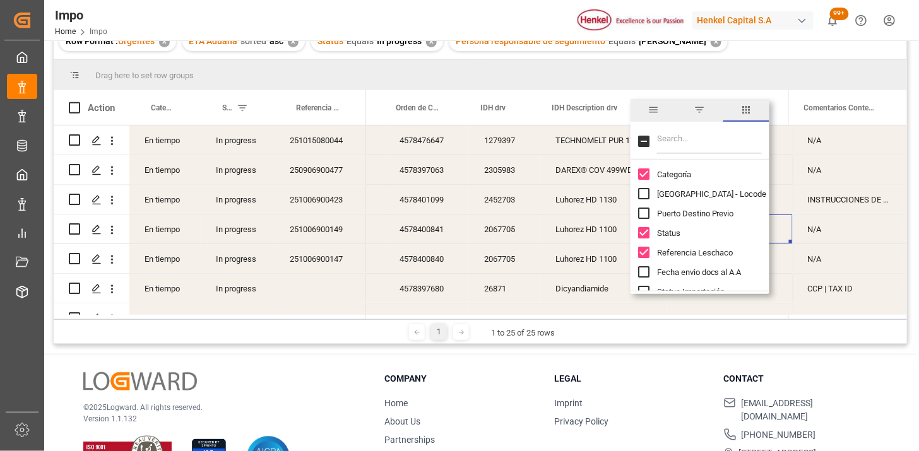
click at [697, 136] on input "Filter Columns Input" at bounding box center [709, 141] width 105 height 25
type input "tra"
click at [697, 212] on span "Transporte Nal. (Nombre#Caja)" at bounding box center [713, 213] width 112 height 9
checkbox input "true"
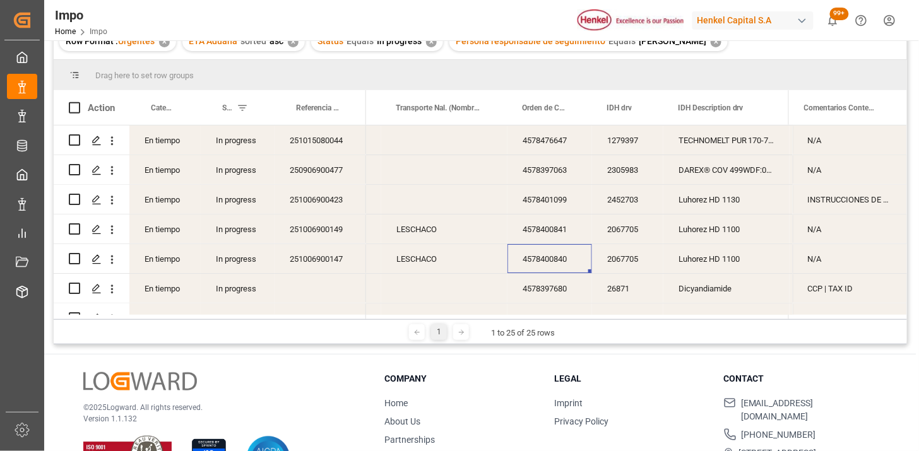
click at [540, 250] on div "4578400840" at bounding box center [549, 258] width 85 height 29
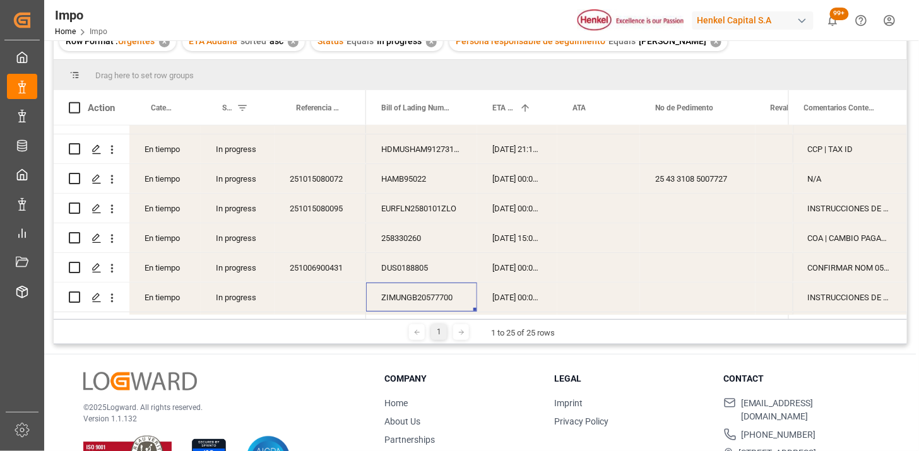
scroll to position [169, 0]
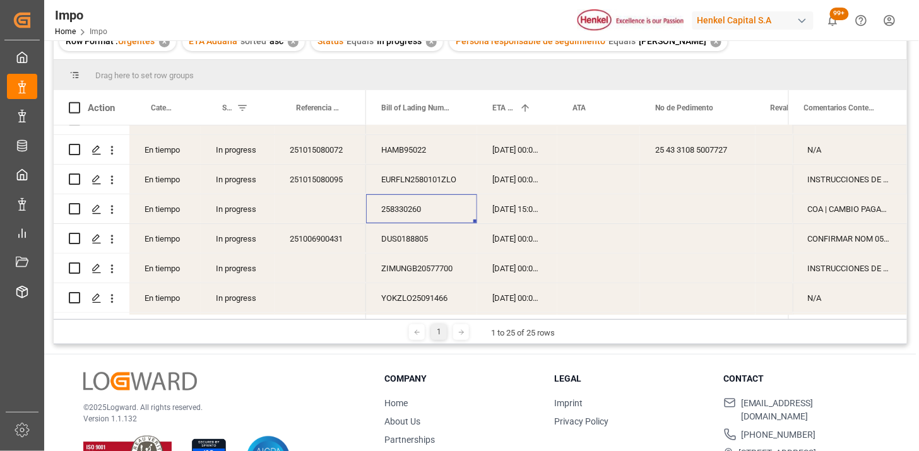
click at [521, 235] on div "[DATE] 00:00:00" at bounding box center [517, 238] width 80 height 29
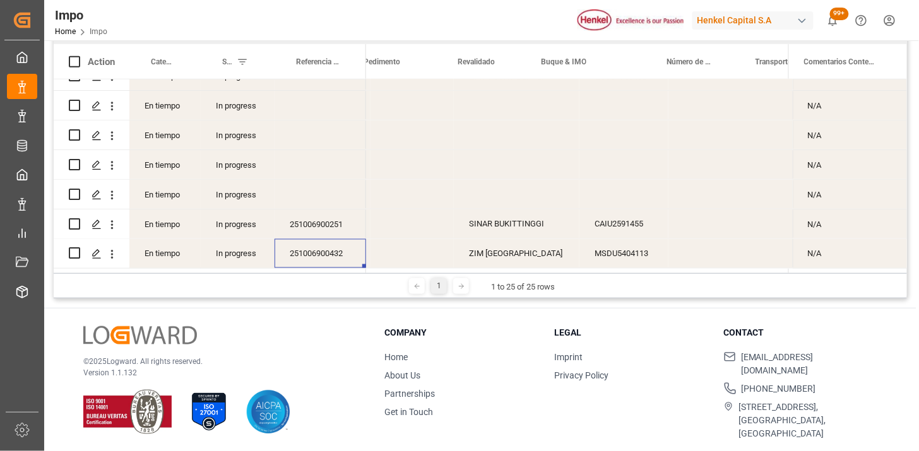
scroll to position [0, 306]
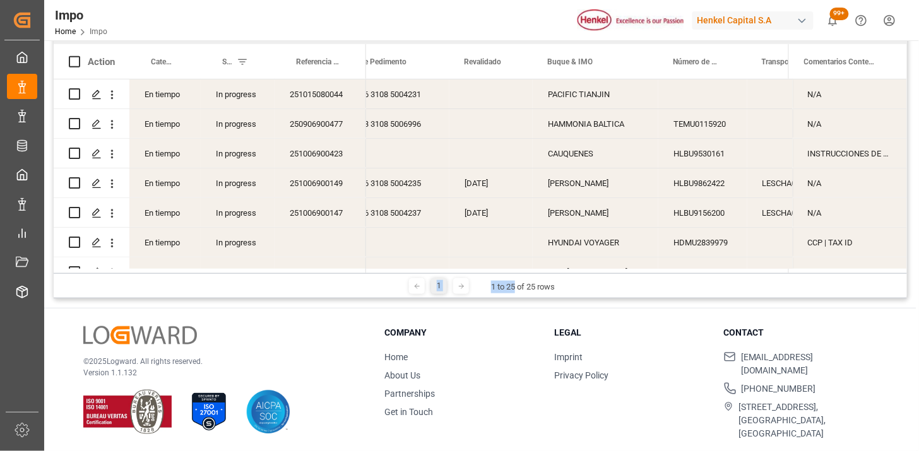
drag, startPoint x: 514, startPoint y: 273, endPoint x: 355, endPoint y: 275, distance: 159.7
click at [355, 275] on div "1 1 to 25 of 25 rows" at bounding box center [480, 285] width 853 height 25
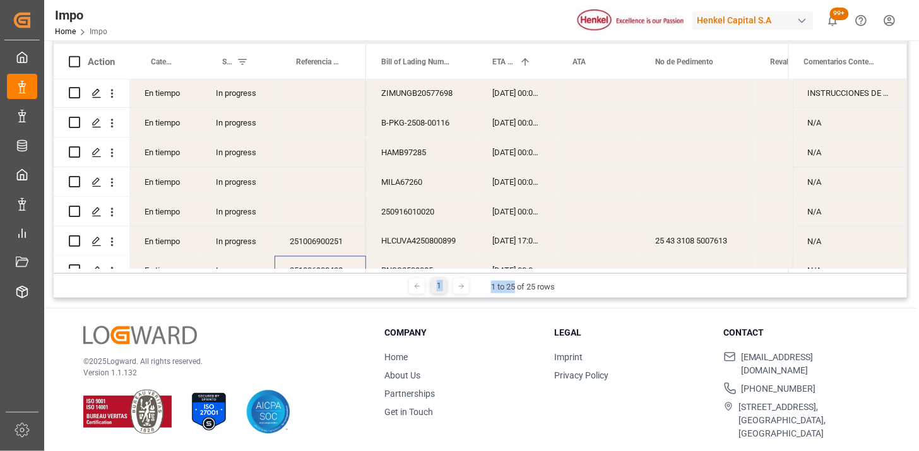
scroll to position [556, 0]
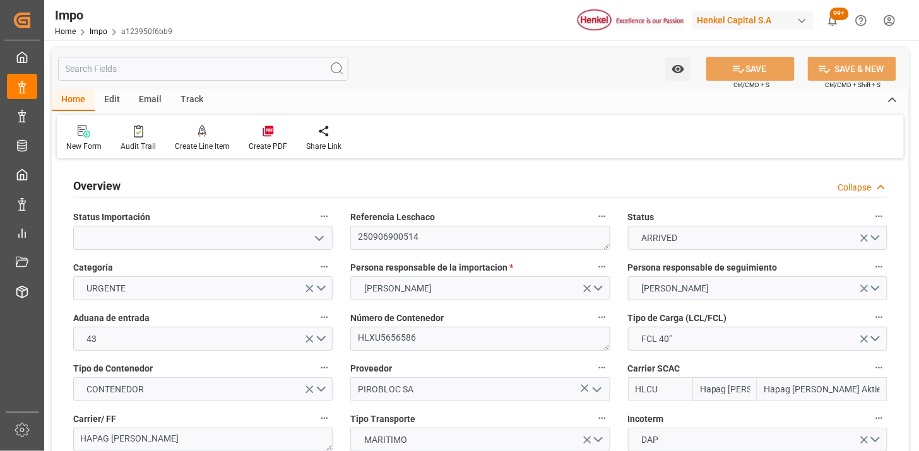
type input "Hapag [PERSON_NAME]"
type input "Hapag Lloyd Aktiengesellschaft"
type input "3"
type input "66"
type input "3"
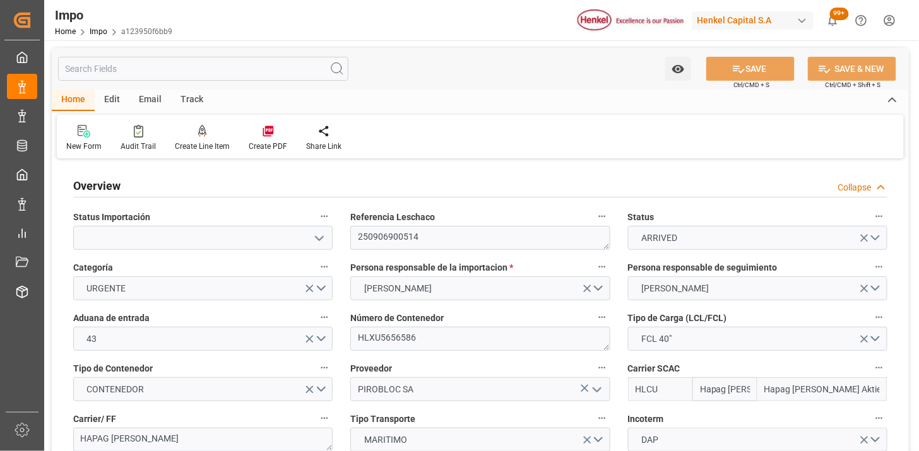
type input "28-08-2025"
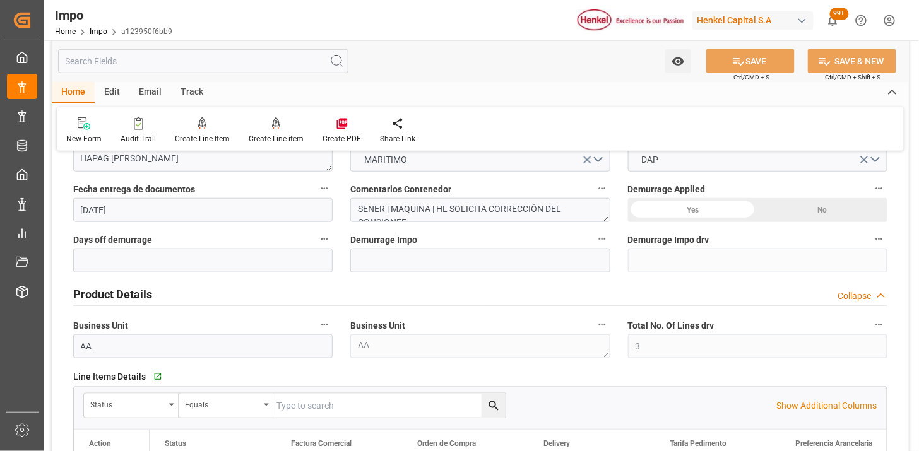
scroll to position [10, 0]
click at [422, 210] on textarea "SENER | MAQUINA | HL SOLICITA CORRECCIÓN DEL CONSIGNEE" at bounding box center [479, 210] width 259 height 24
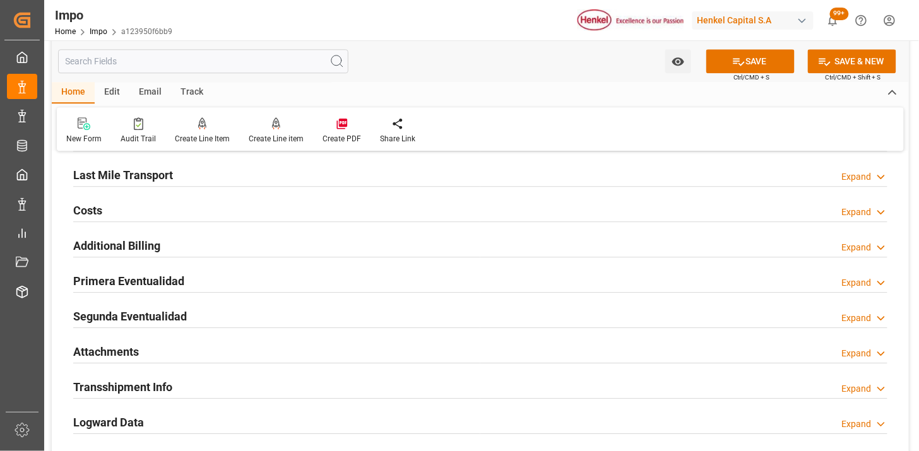
scroll to position [981, 0]
type textarea "SENER | MAQUINA | HL SOLICITA CORRECCIÓN DEL CONSIGNEE || SE DETECTA PLAGA A LA…"
click at [172, 273] on h2 "Primera Eventualidad" at bounding box center [128, 280] width 111 height 17
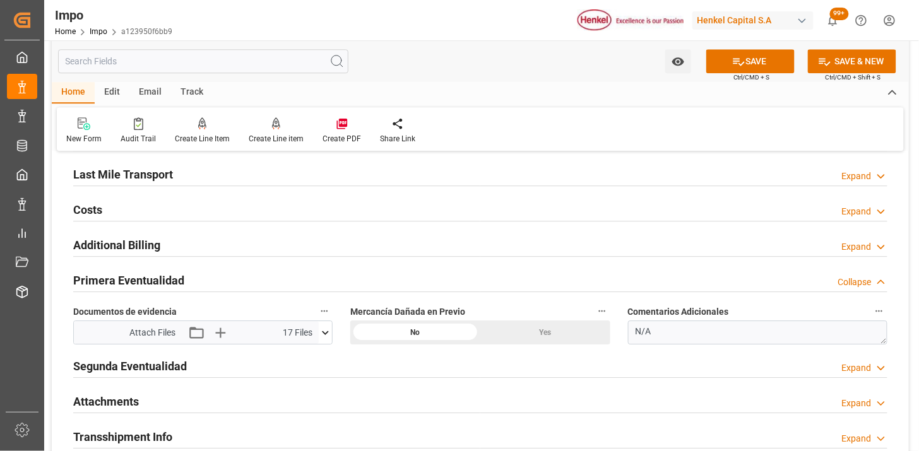
scroll to position [1051, 0]
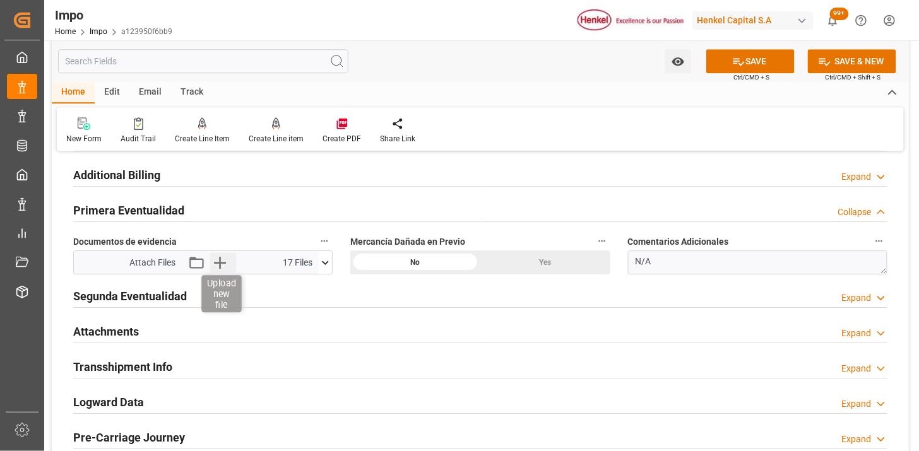
click at [221, 258] on icon "button" at bounding box center [220, 262] width 20 height 20
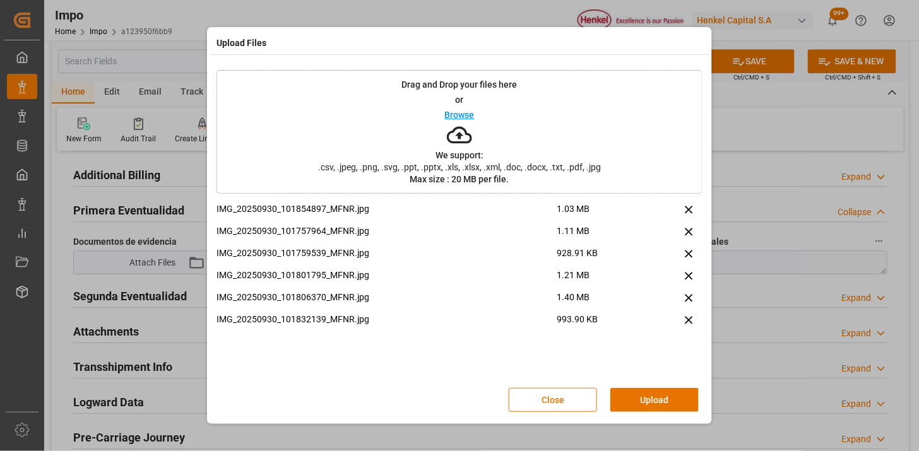
click at [675, 401] on button "Upload" at bounding box center [654, 400] width 88 height 24
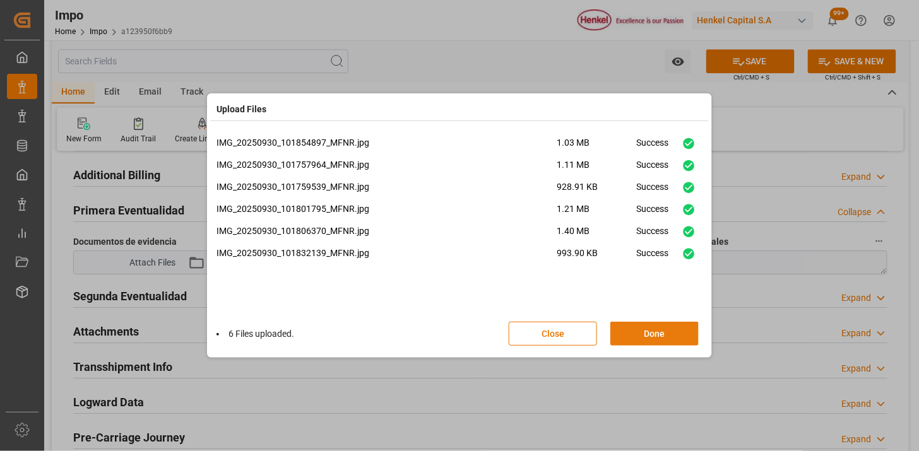
click at [655, 335] on button "Done" at bounding box center [654, 334] width 88 height 24
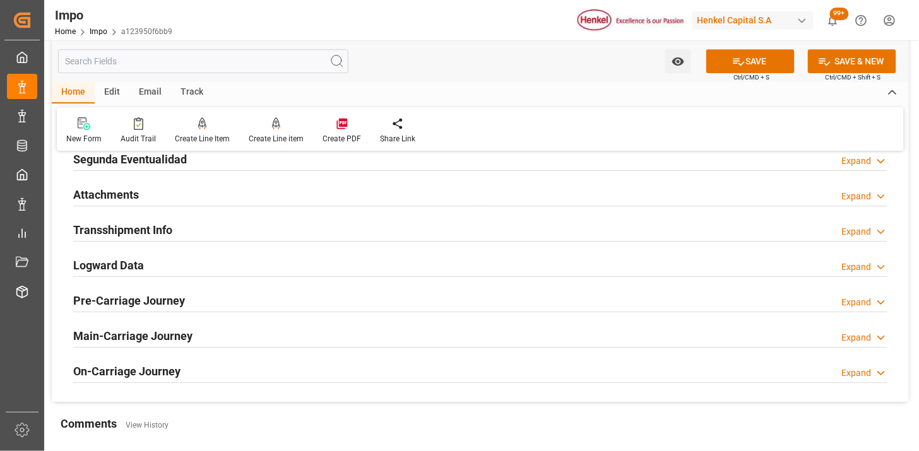
scroll to position [1192, 0]
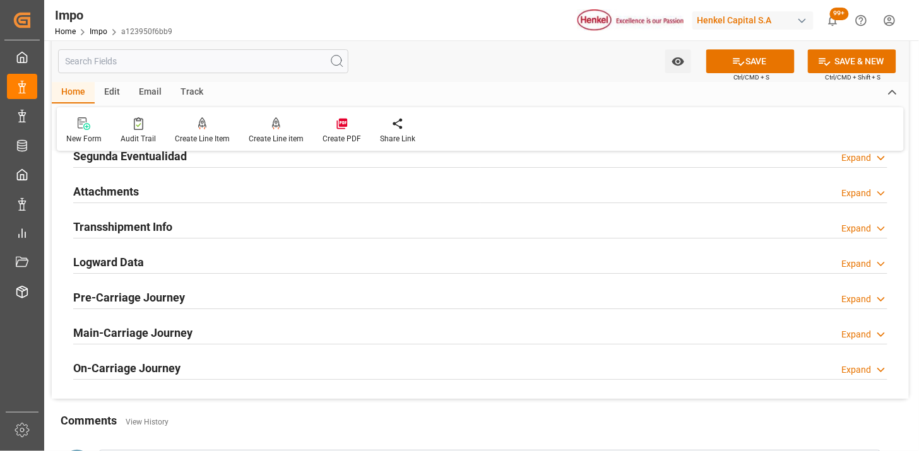
click at [127, 184] on h2 "Attachments" at bounding box center [106, 191] width 66 height 17
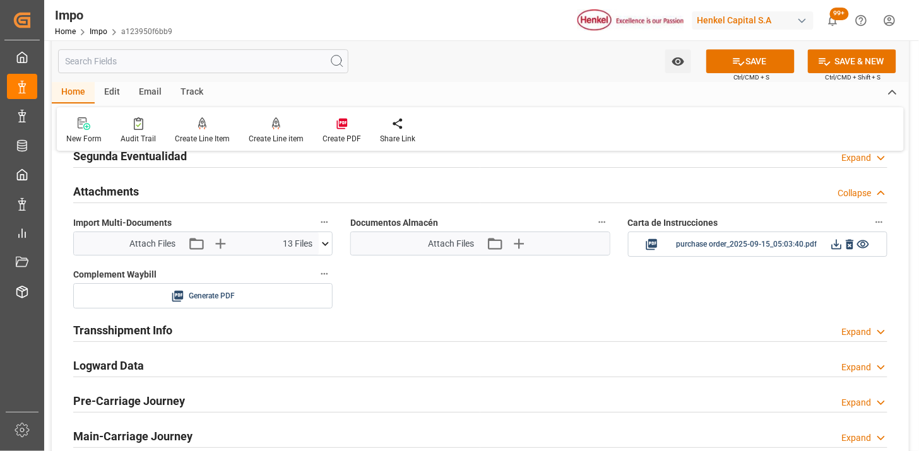
click at [330, 242] on icon at bounding box center [325, 243] width 13 height 13
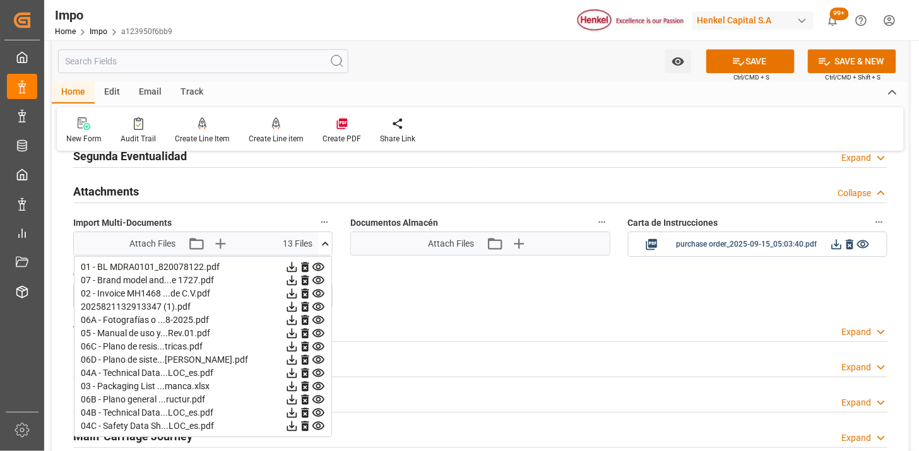
click at [318, 268] on icon at bounding box center [318, 267] width 13 height 13
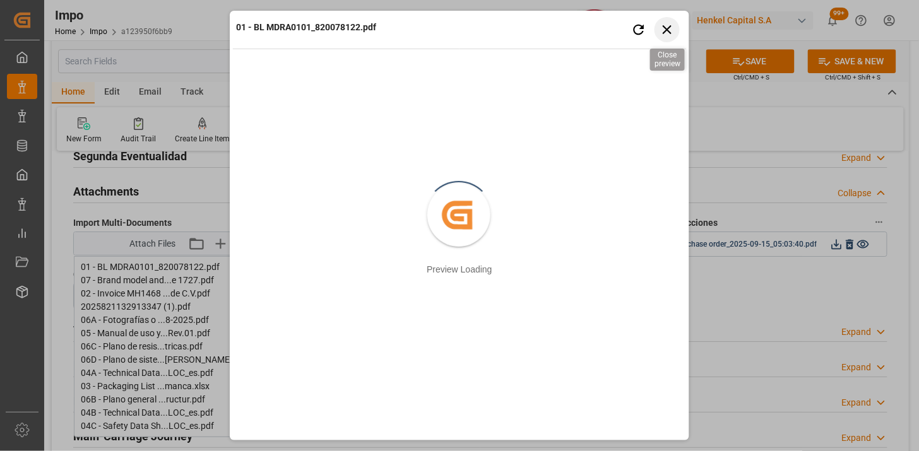
click at [666, 21] on icon "button" at bounding box center [668, 29] width 16 height 16
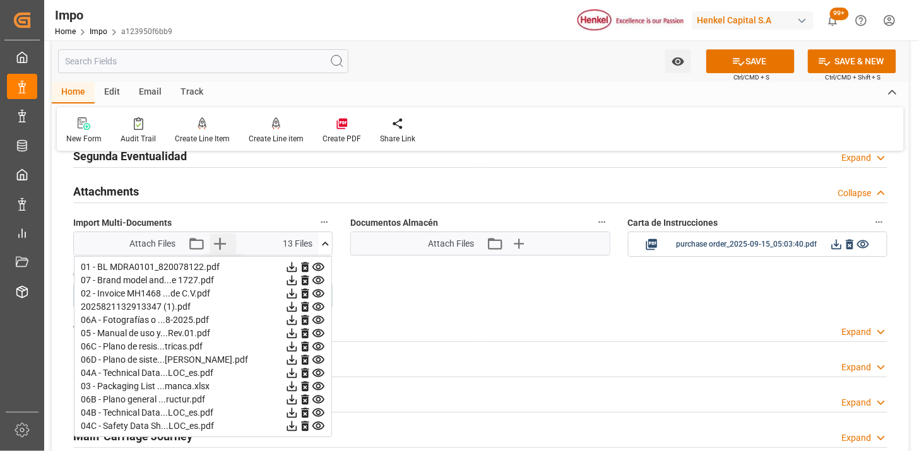
click at [218, 249] on icon "button" at bounding box center [220, 244] width 20 height 20
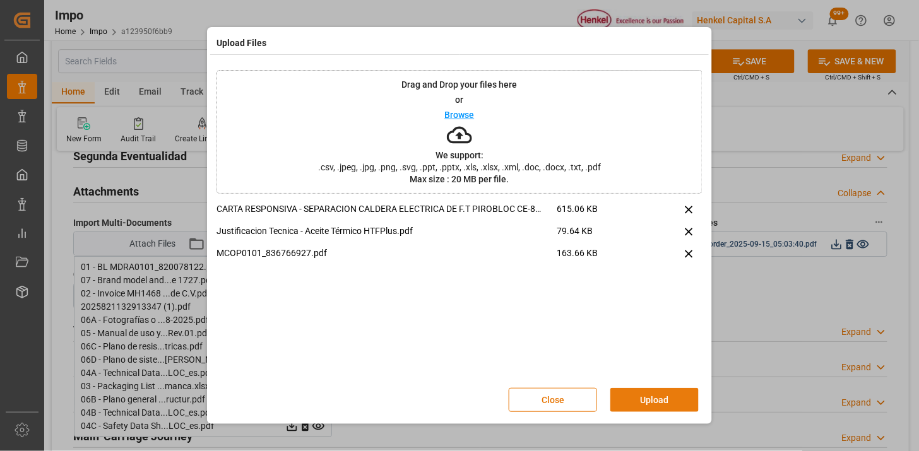
click at [666, 400] on button "Upload" at bounding box center [654, 400] width 88 height 24
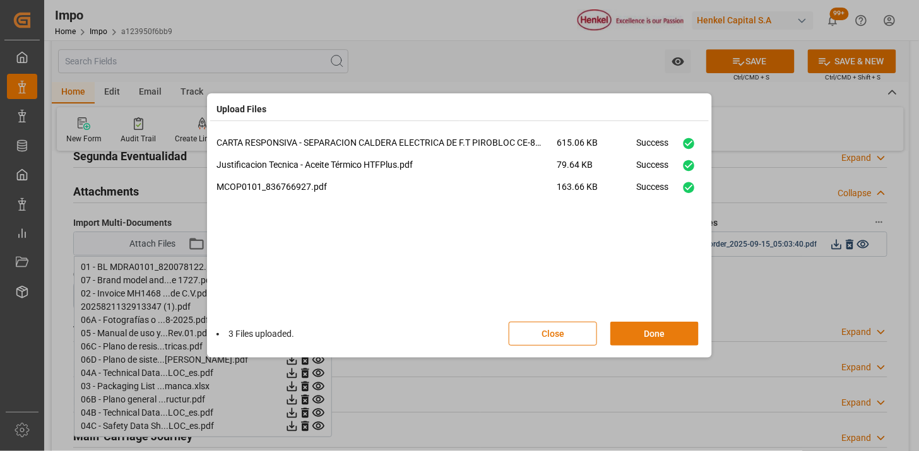
click at [626, 331] on button "Done" at bounding box center [654, 334] width 88 height 24
